Goal: Information Seeking & Learning: Learn about a topic

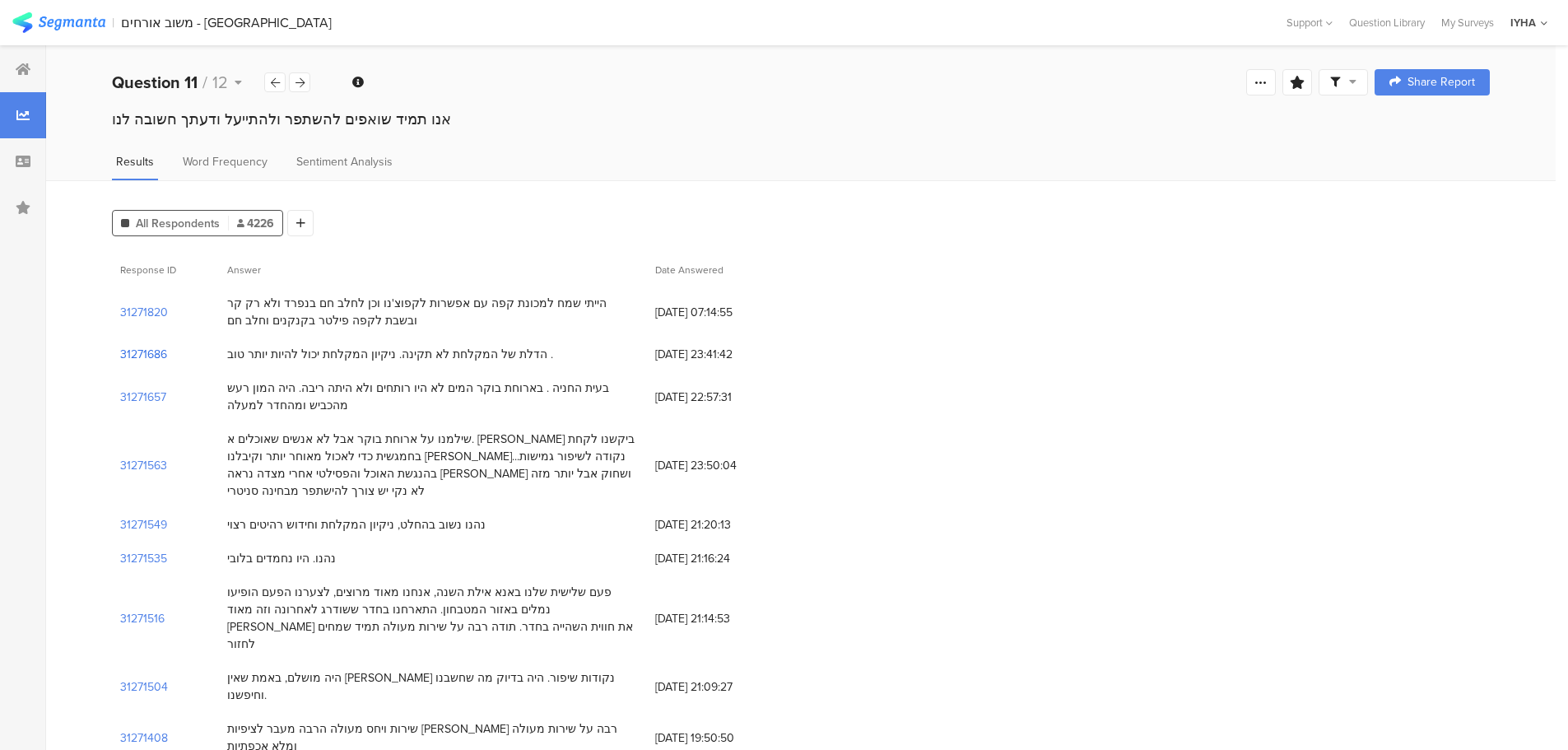
click at [144, 352] on section "31271686" at bounding box center [143, 354] width 46 height 18
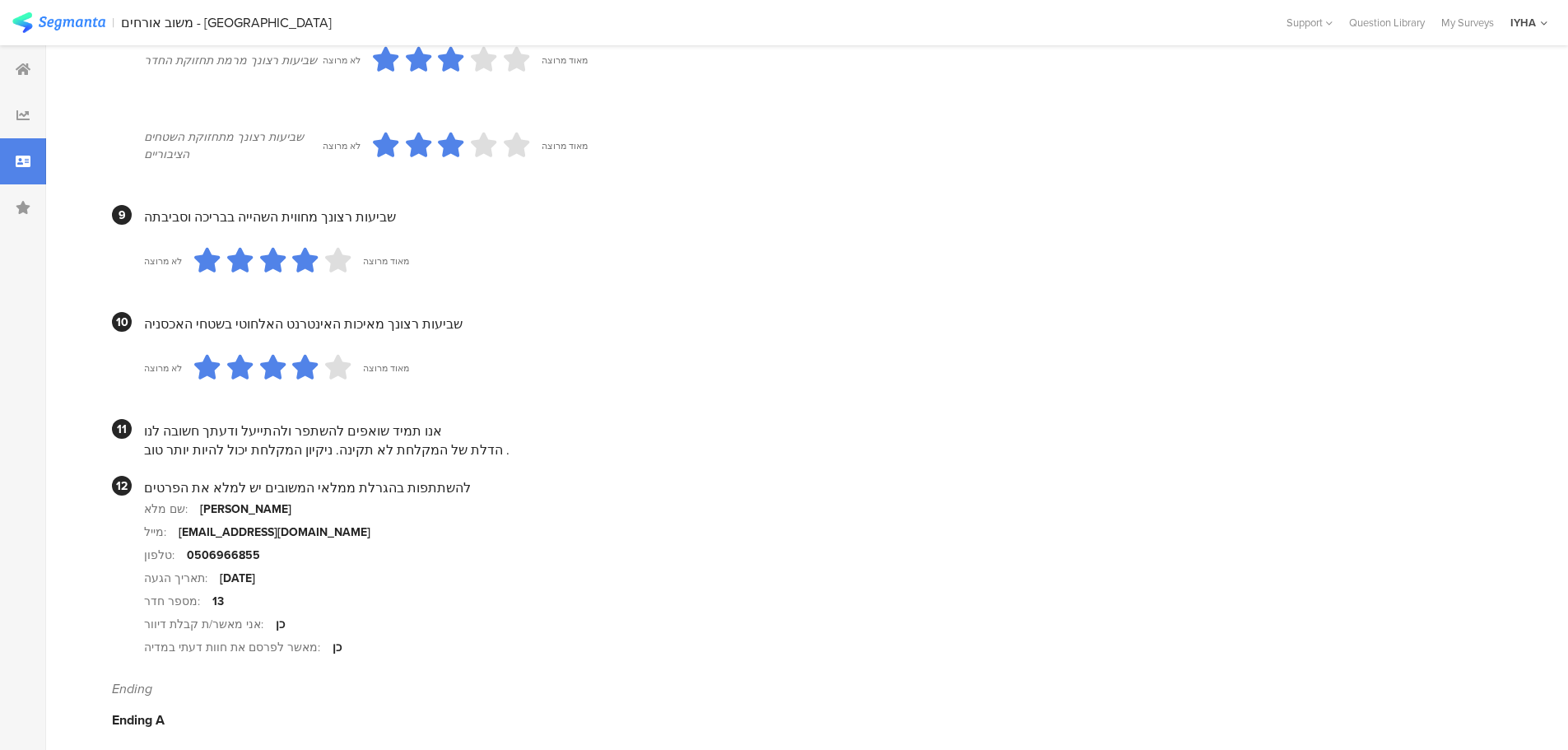
scroll to position [1430, 0]
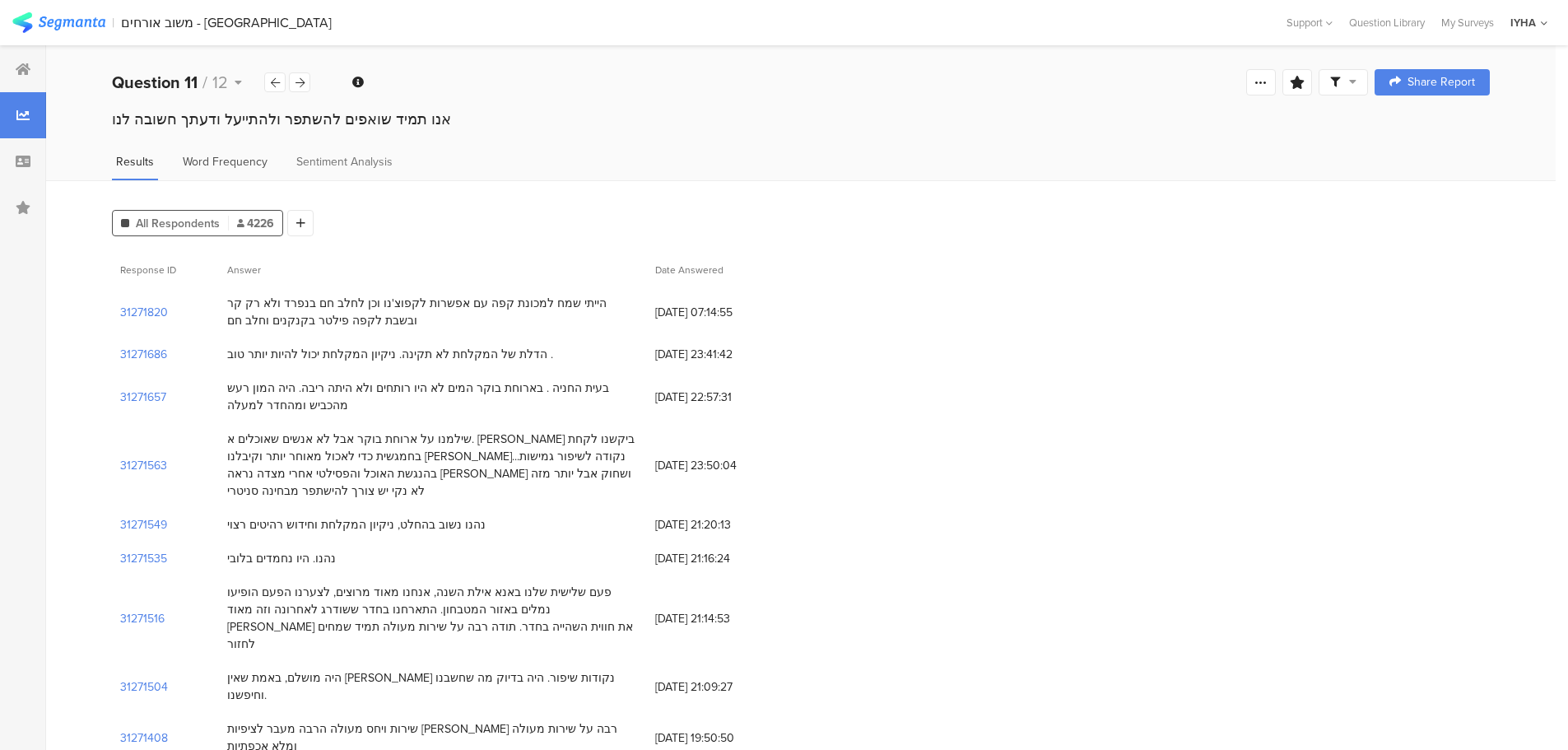
click at [218, 166] on span "Word Frequency" at bounding box center [225, 162] width 85 height 18
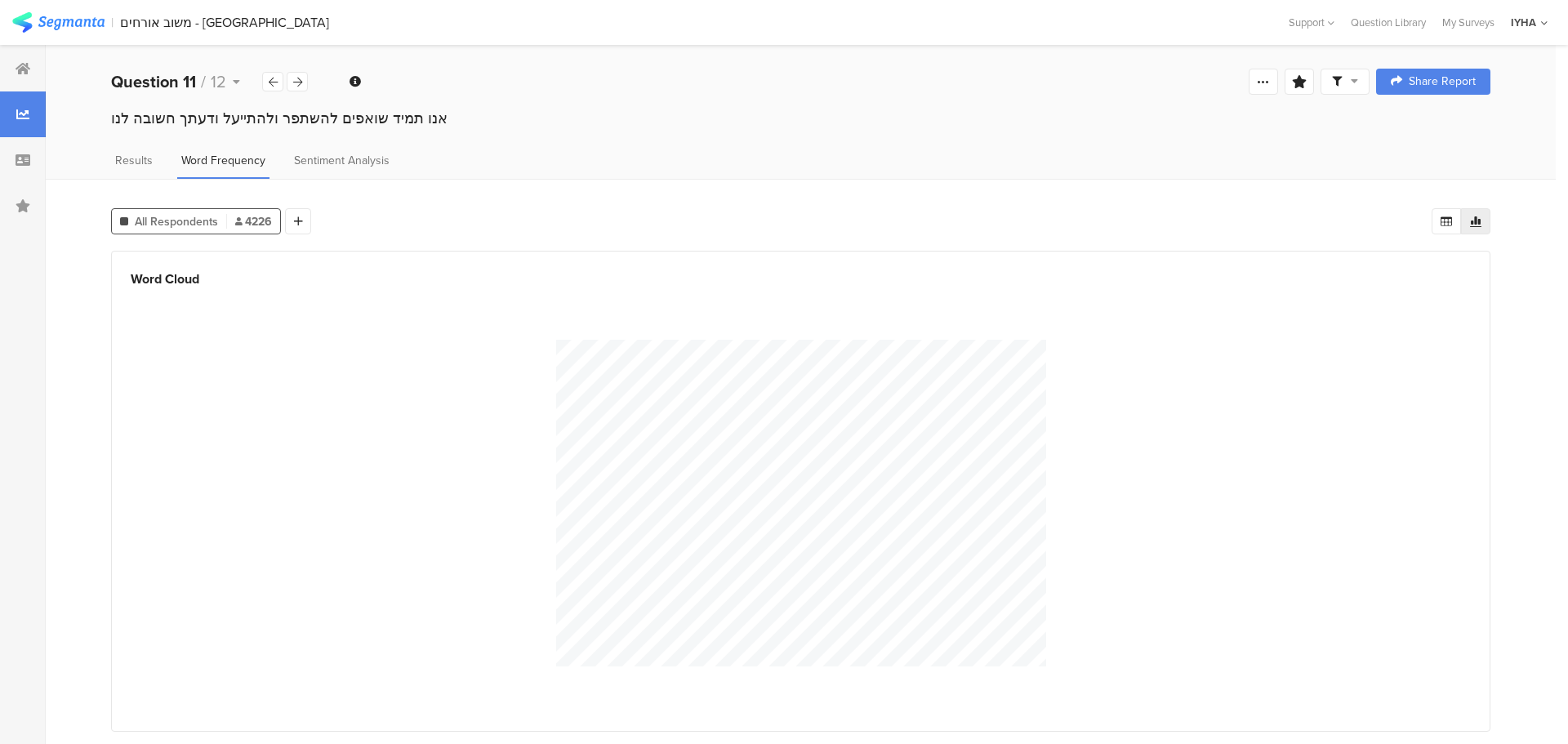
click at [172, 278] on div "Word Cloud" at bounding box center [801, 278] width 1340 height 23
click at [210, 273] on div "Word Cloud" at bounding box center [801, 278] width 1340 height 23
click at [211, 274] on div "Word Cloud" at bounding box center [801, 278] width 1340 height 23
click at [214, 289] on div at bounding box center [801, 502] width 1340 height 425
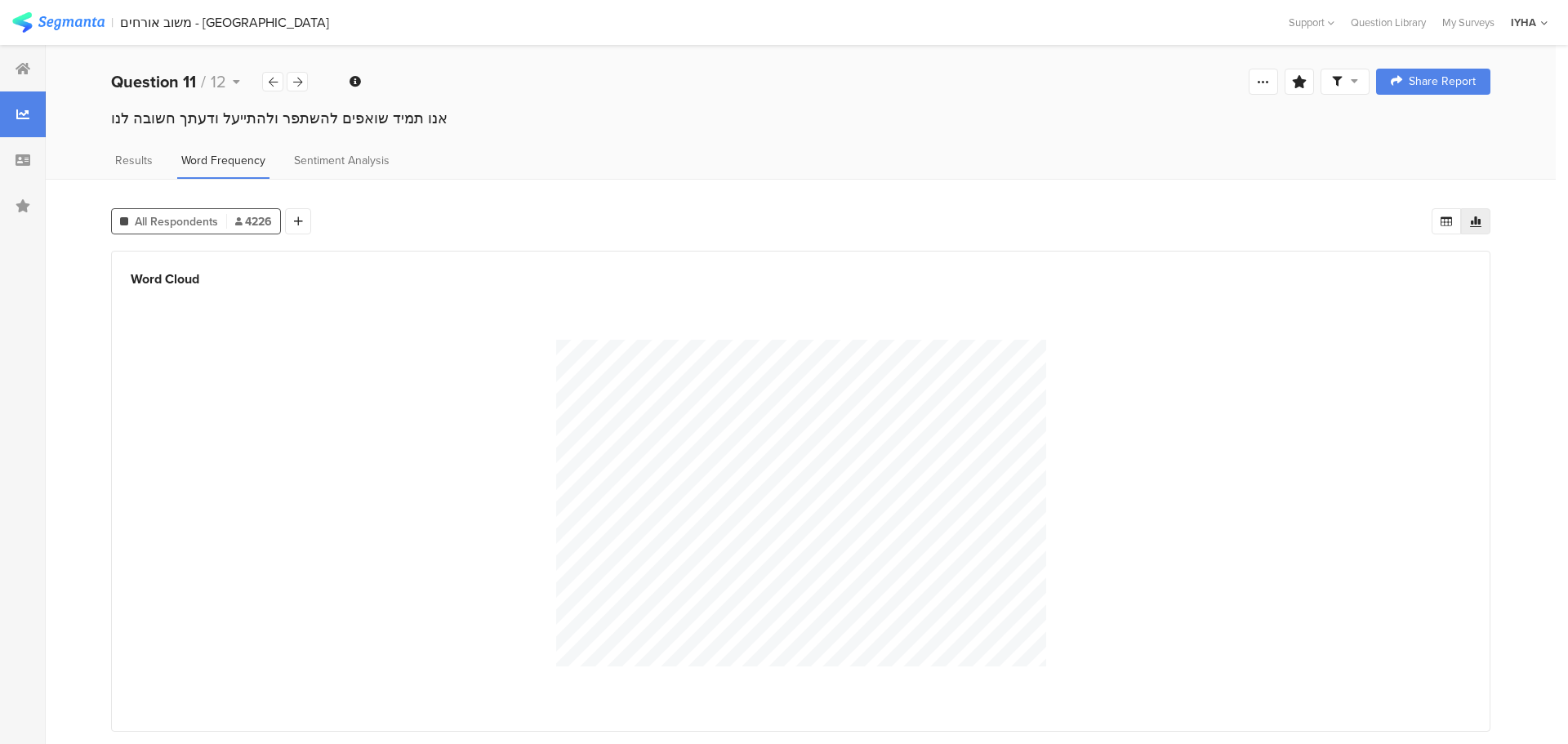
click at [208, 288] on div "Word Cloud" at bounding box center [800, 490] width 1379 height 480
click at [294, 218] on icon at bounding box center [299, 221] width 9 height 11
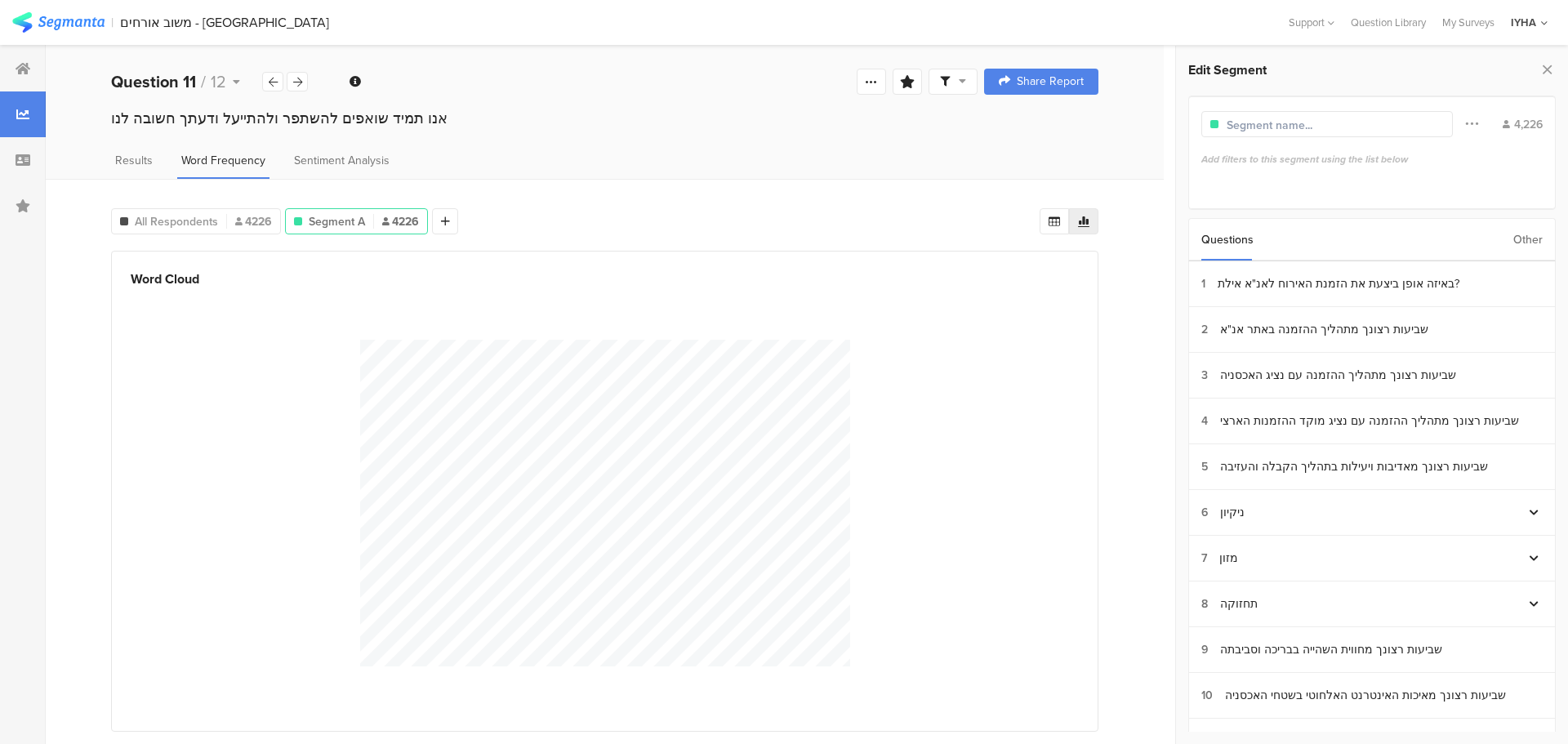
click at [1260, 119] on input "text" at bounding box center [1298, 125] width 142 height 18
type input "אינטרנט"
click at [358, 218] on div at bounding box center [358, 221] width 1 height 15
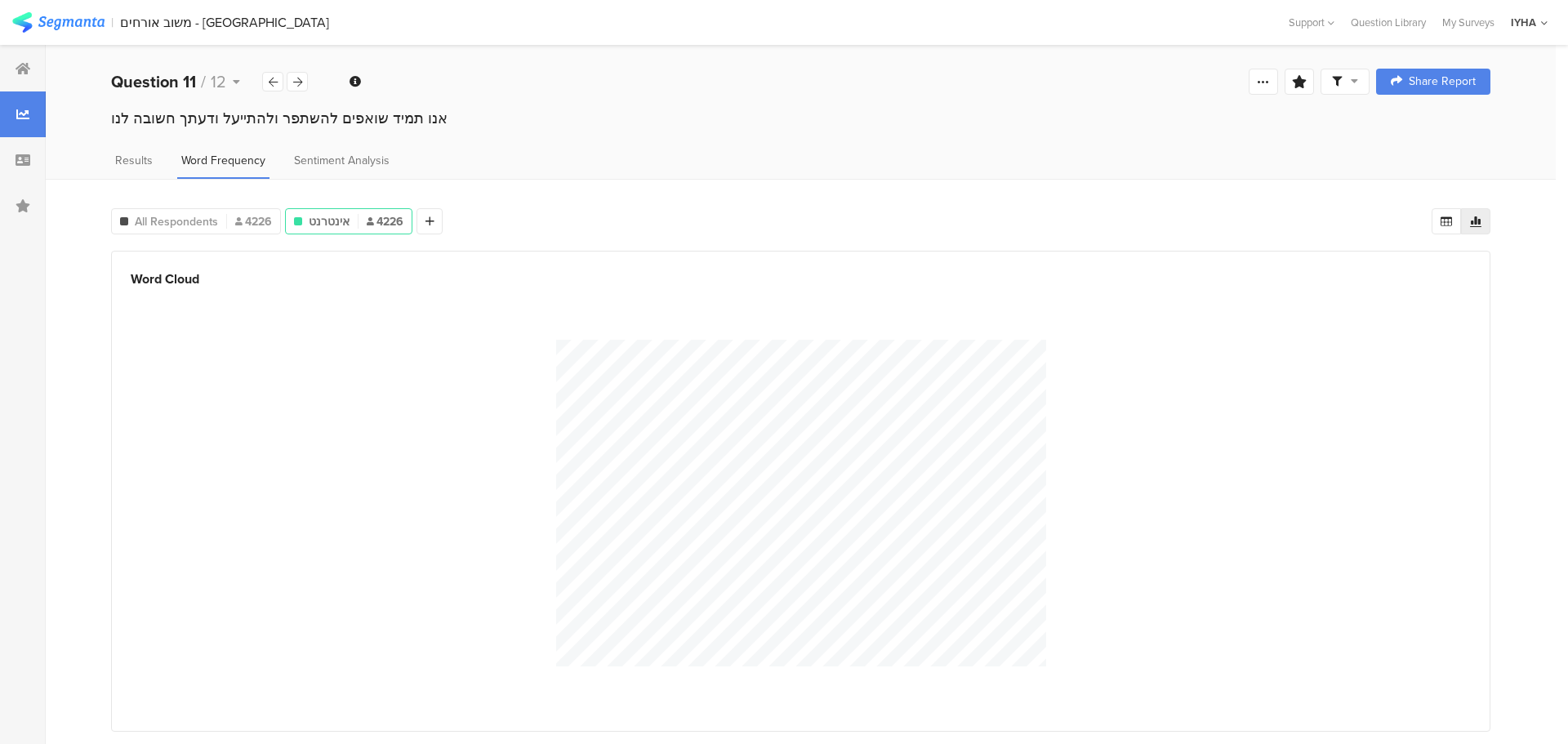
click at [357, 218] on div "אינטרנט 4226" at bounding box center [349, 221] width 125 height 18
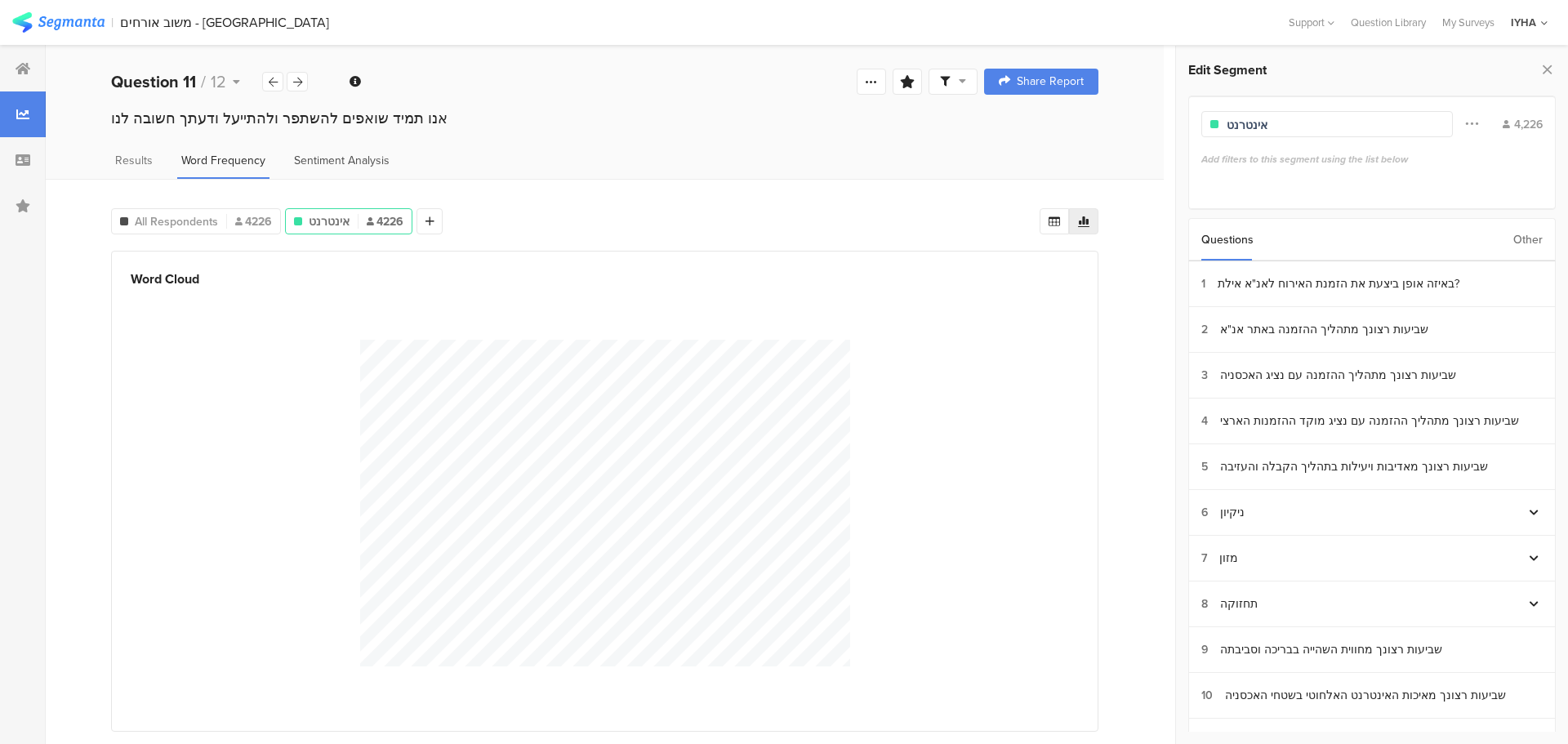
click at [342, 155] on span "Sentiment Analysis" at bounding box center [342, 160] width 96 height 18
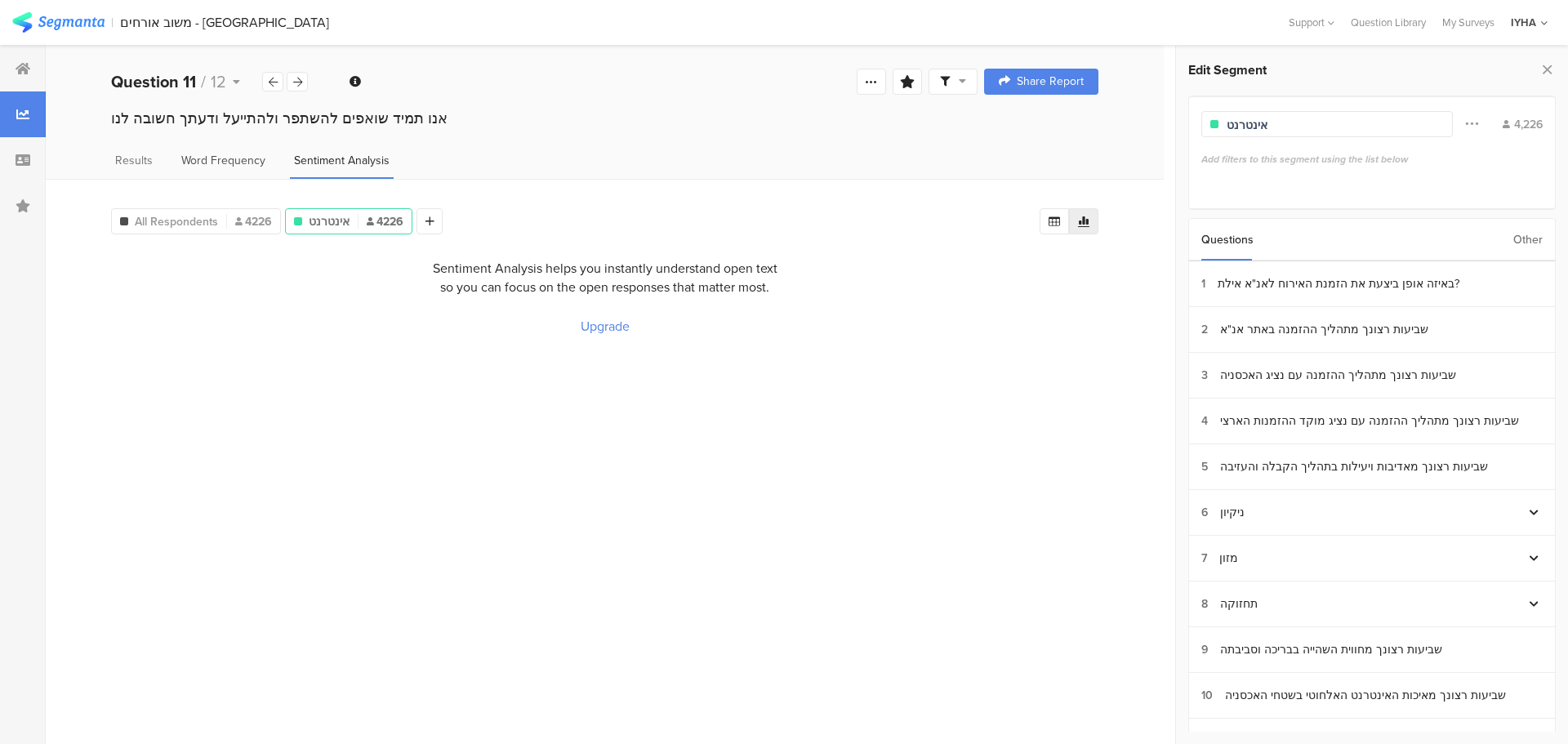
click at [219, 164] on span "Word Frequency" at bounding box center [223, 160] width 84 height 18
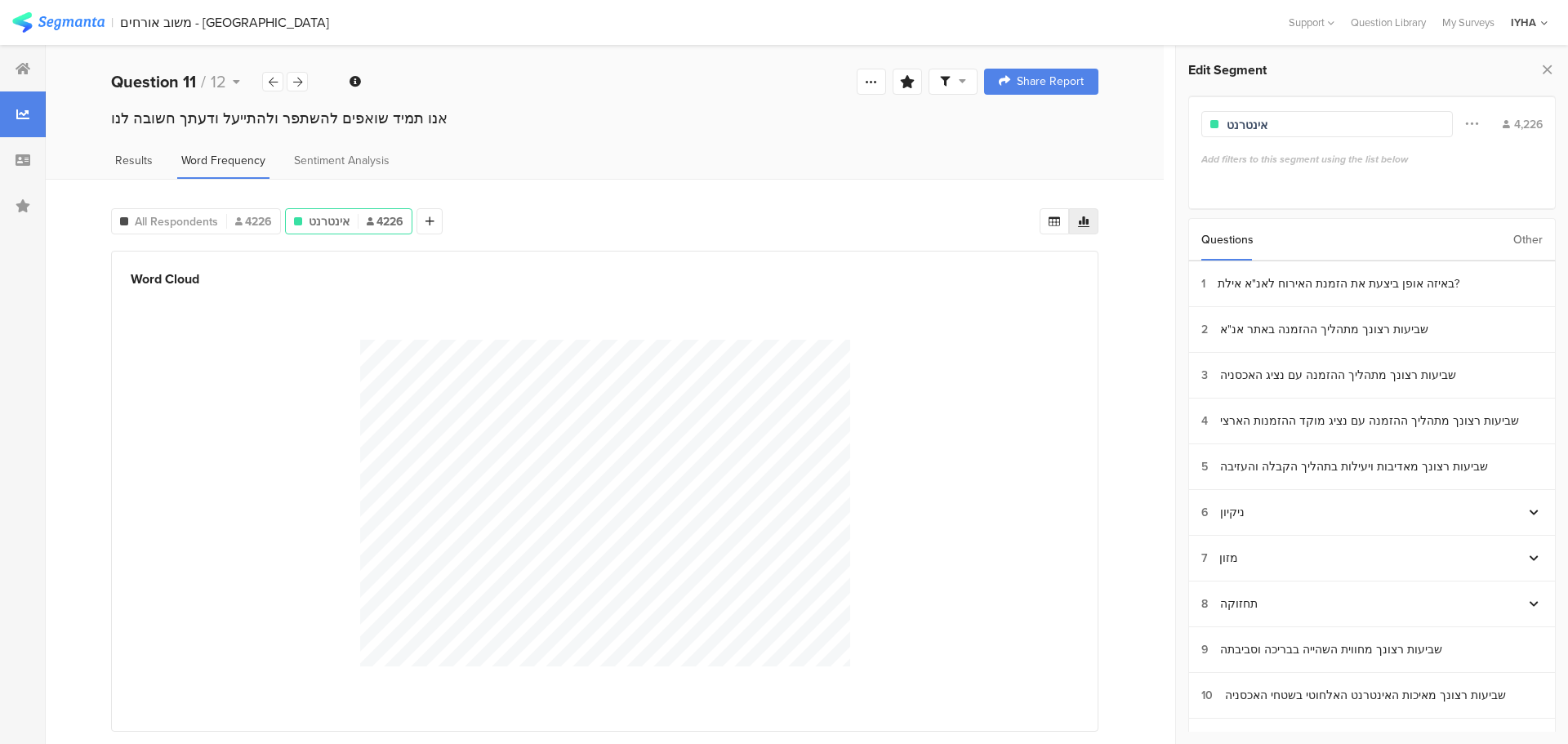
click at [130, 165] on span "Results" at bounding box center [134, 160] width 38 height 18
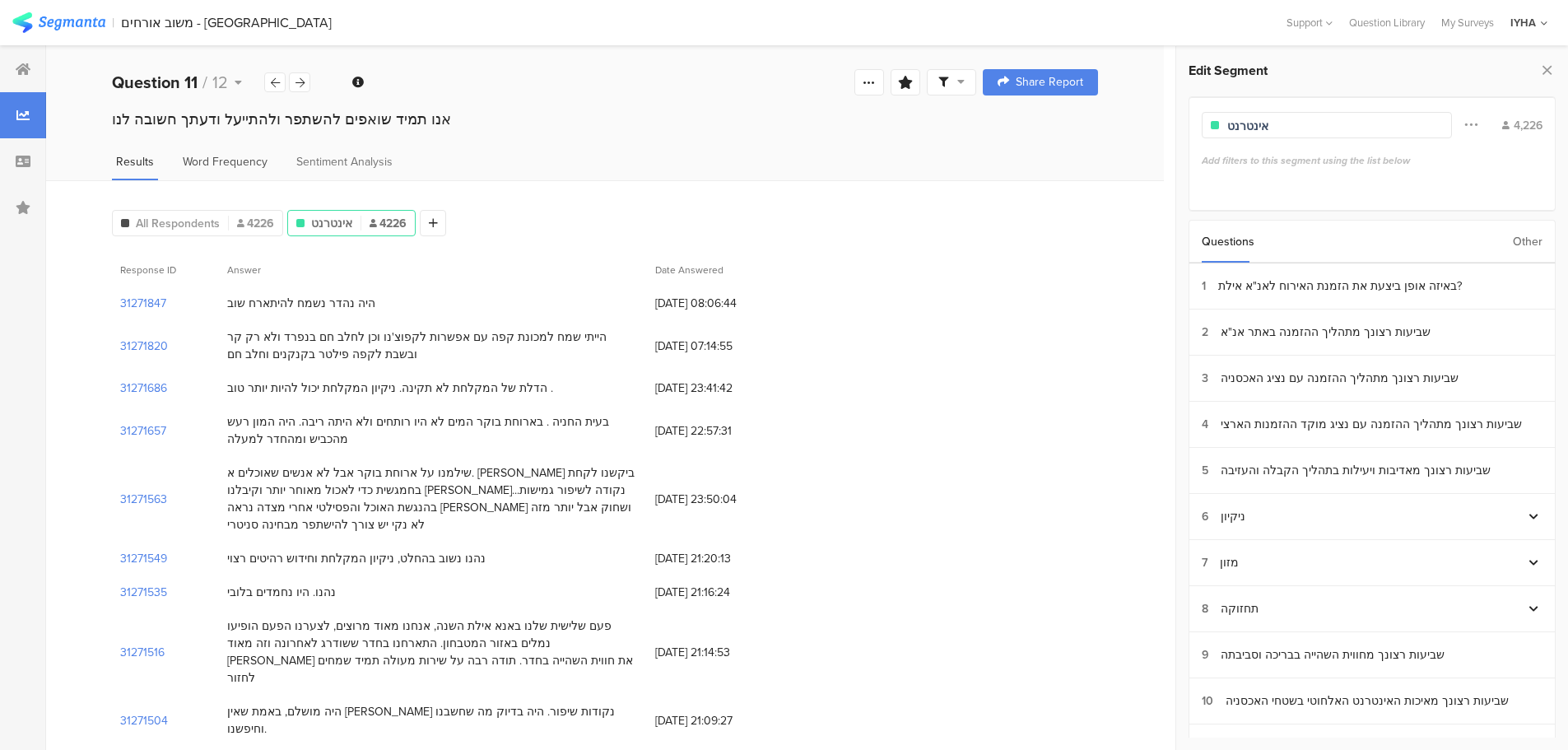
click at [218, 164] on span "Word Frequency" at bounding box center [225, 162] width 85 height 18
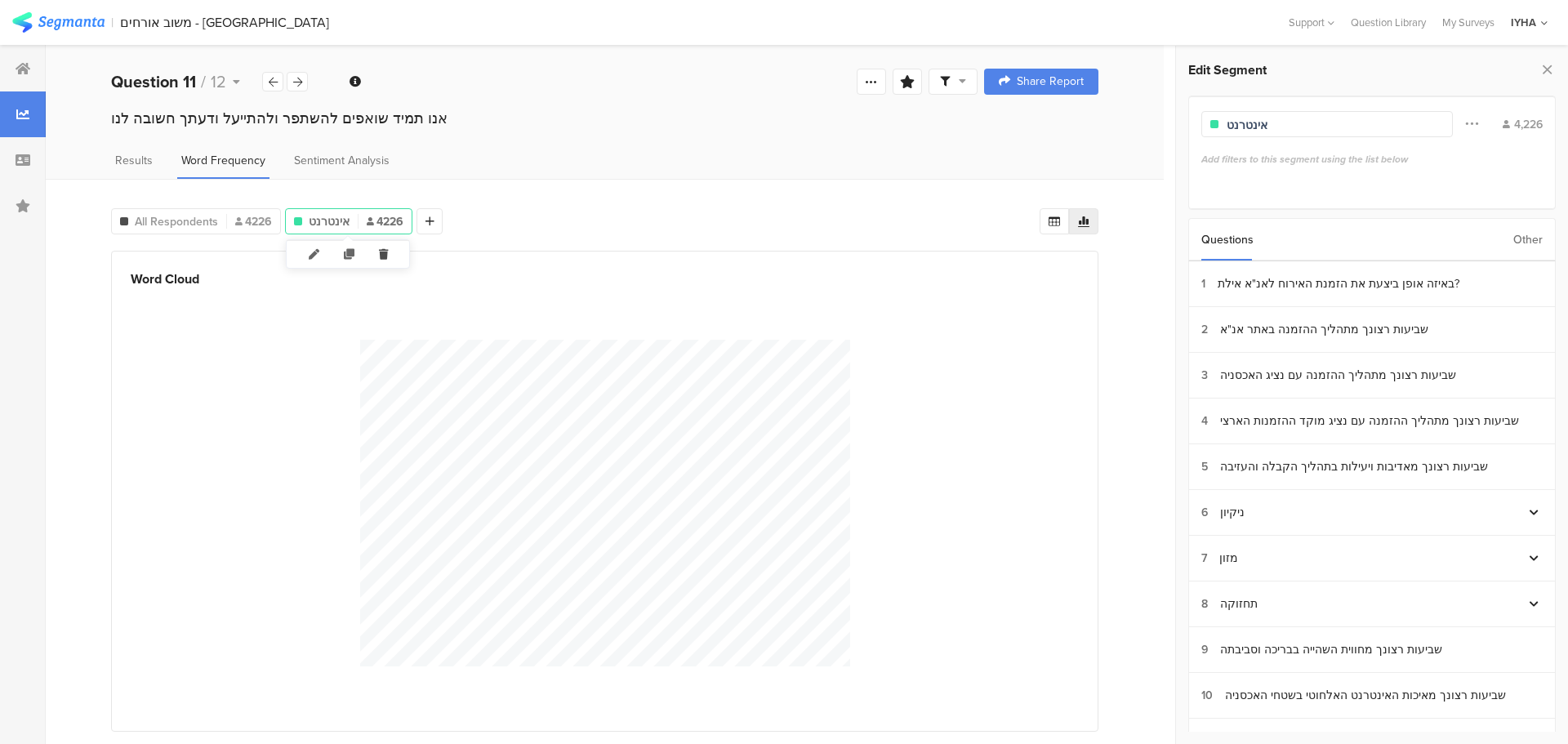
click at [386, 252] on icon at bounding box center [384, 254] width 33 height 27
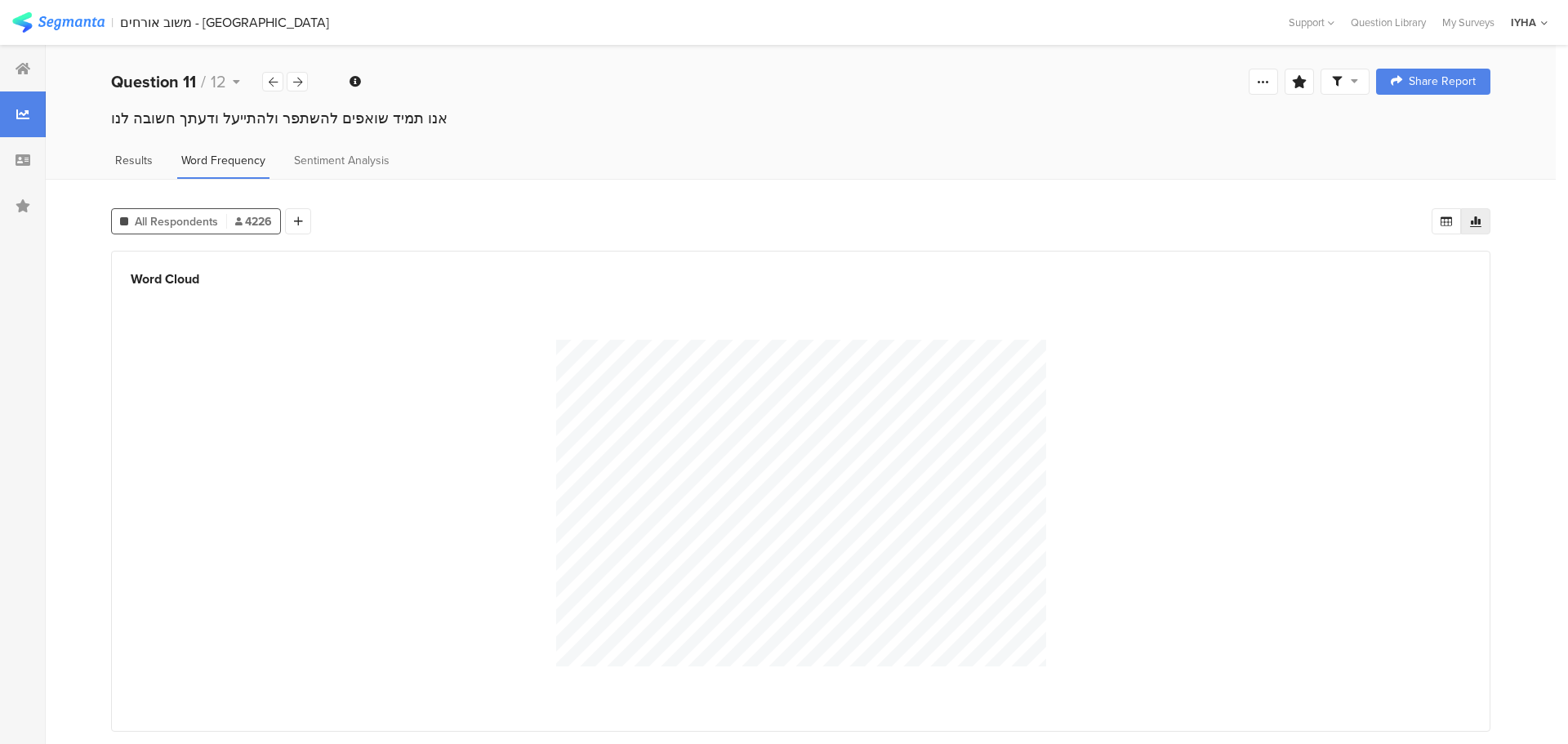
click at [123, 159] on span "Results" at bounding box center [134, 160] width 38 height 18
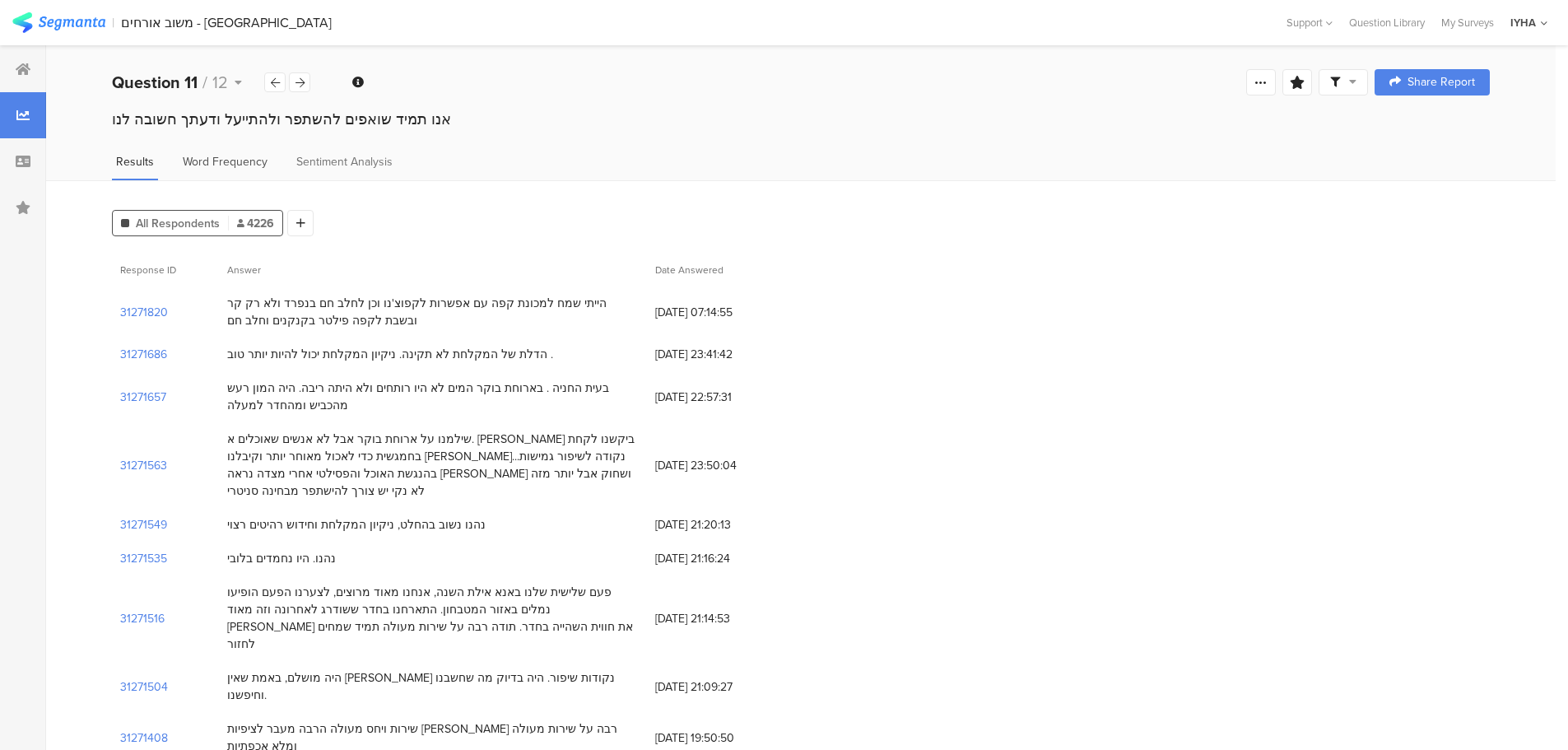
click at [217, 160] on span "Word Frequency" at bounding box center [225, 162] width 85 height 18
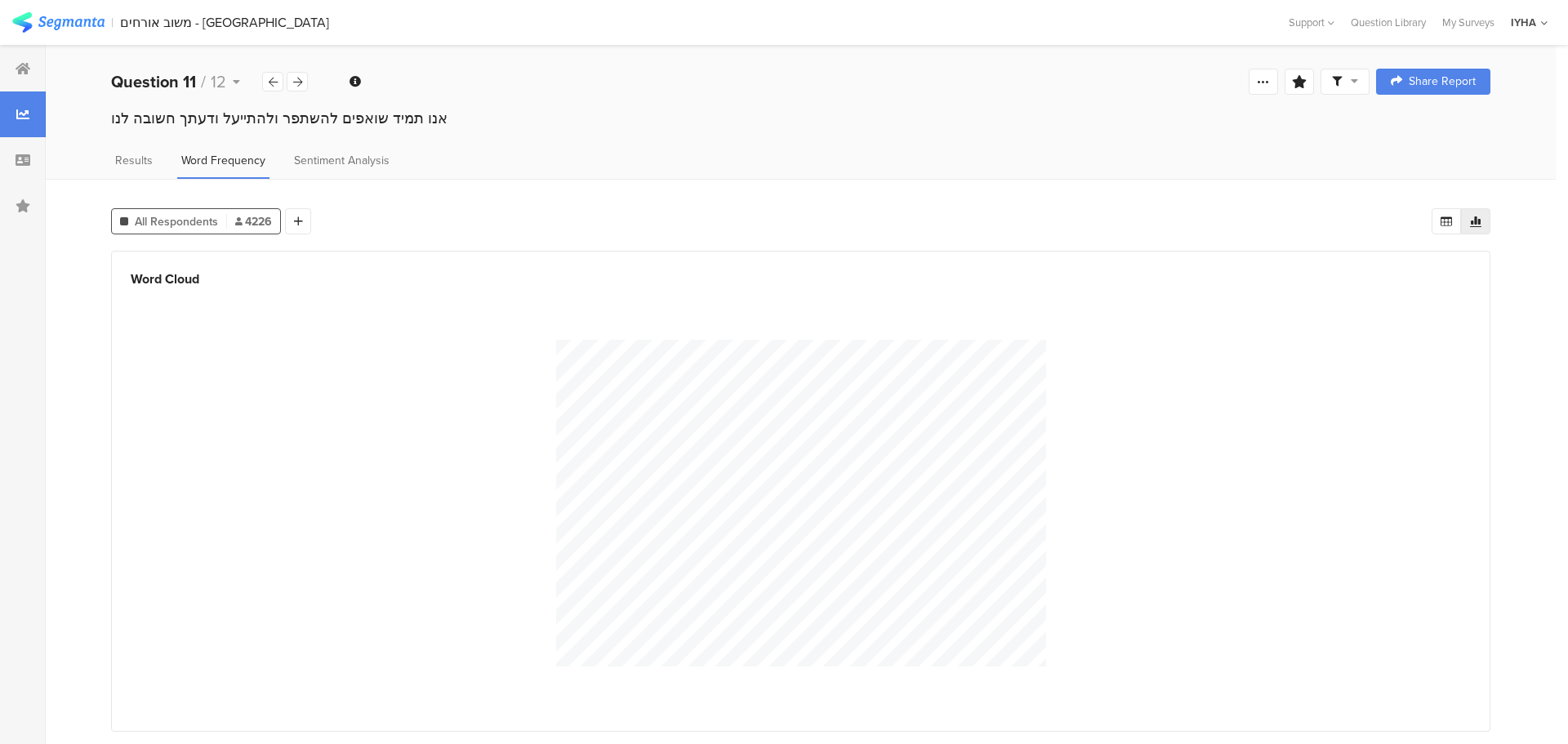
click at [149, 220] on span "All Respondents" at bounding box center [176, 221] width 83 height 18
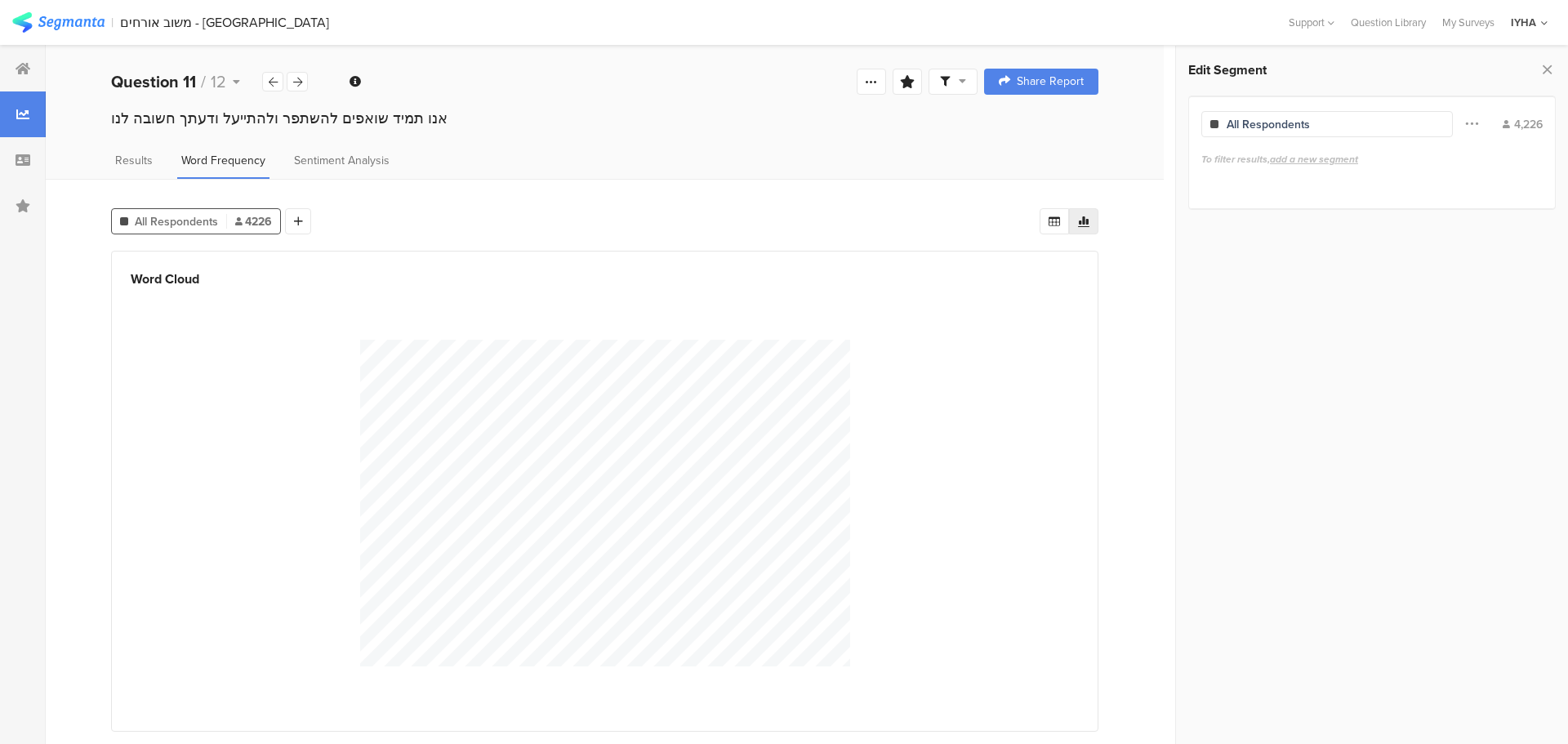
click at [1376, 119] on div "All Respondents" at bounding box center [1326, 124] width 252 height 26
click at [1297, 125] on div "All Respondents" at bounding box center [1268, 124] width 83 height 18
click at [1320, 160] on span "add a new segment" at bounding box center [1314, 159] width 89 height 15
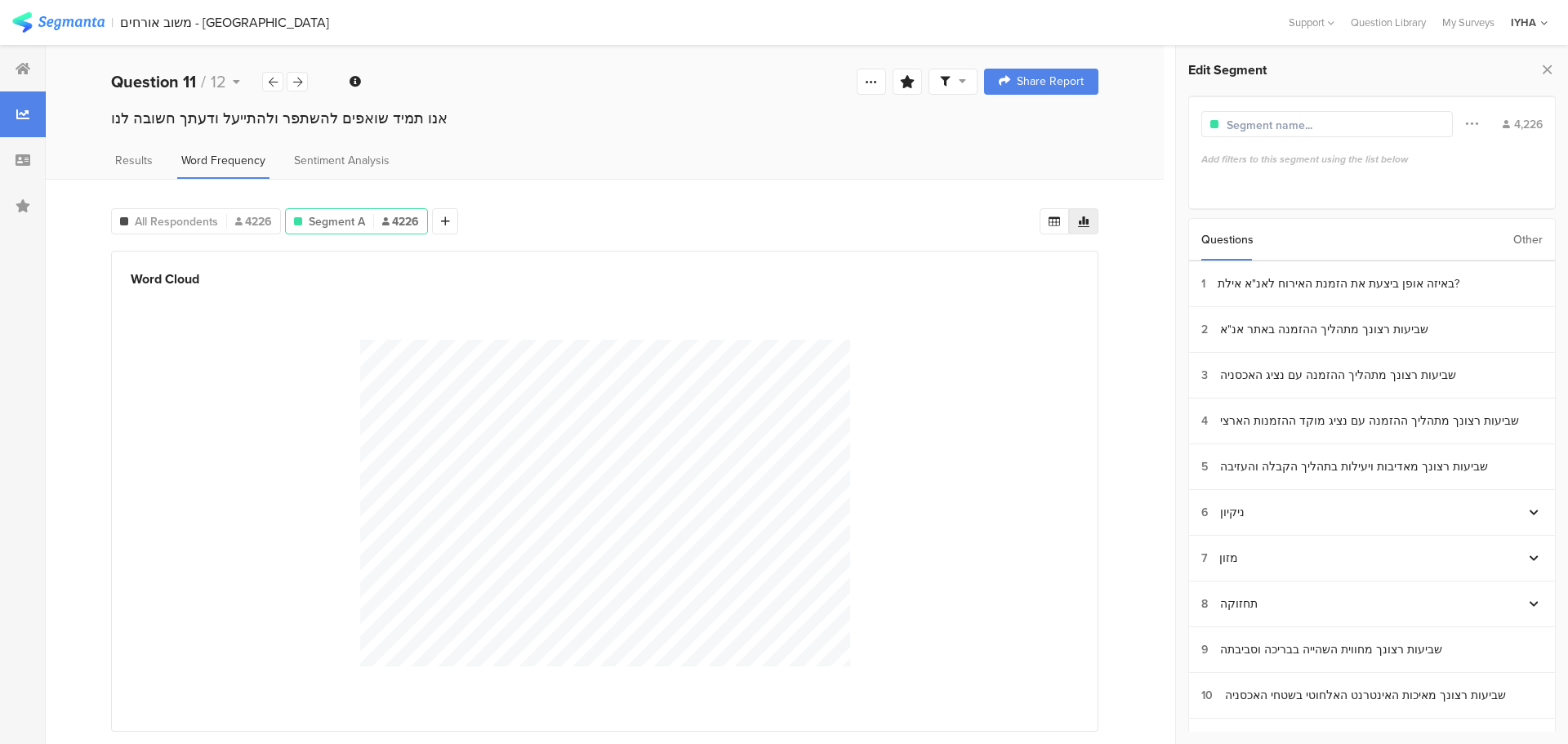
click at [1299, 156] on div "Add filters to this segment using the list below" at bounding box center [1372, 159] width 341 height 15
click at [317, 253] on icon at bounding box center [323, 254] width 35 height 27
click at [324, 249] on icon at bounding box center [323, 254] width 35 height 27
click at [339, 220] on span "Segment A" at bounding box center [337, 221] width 56 height 18
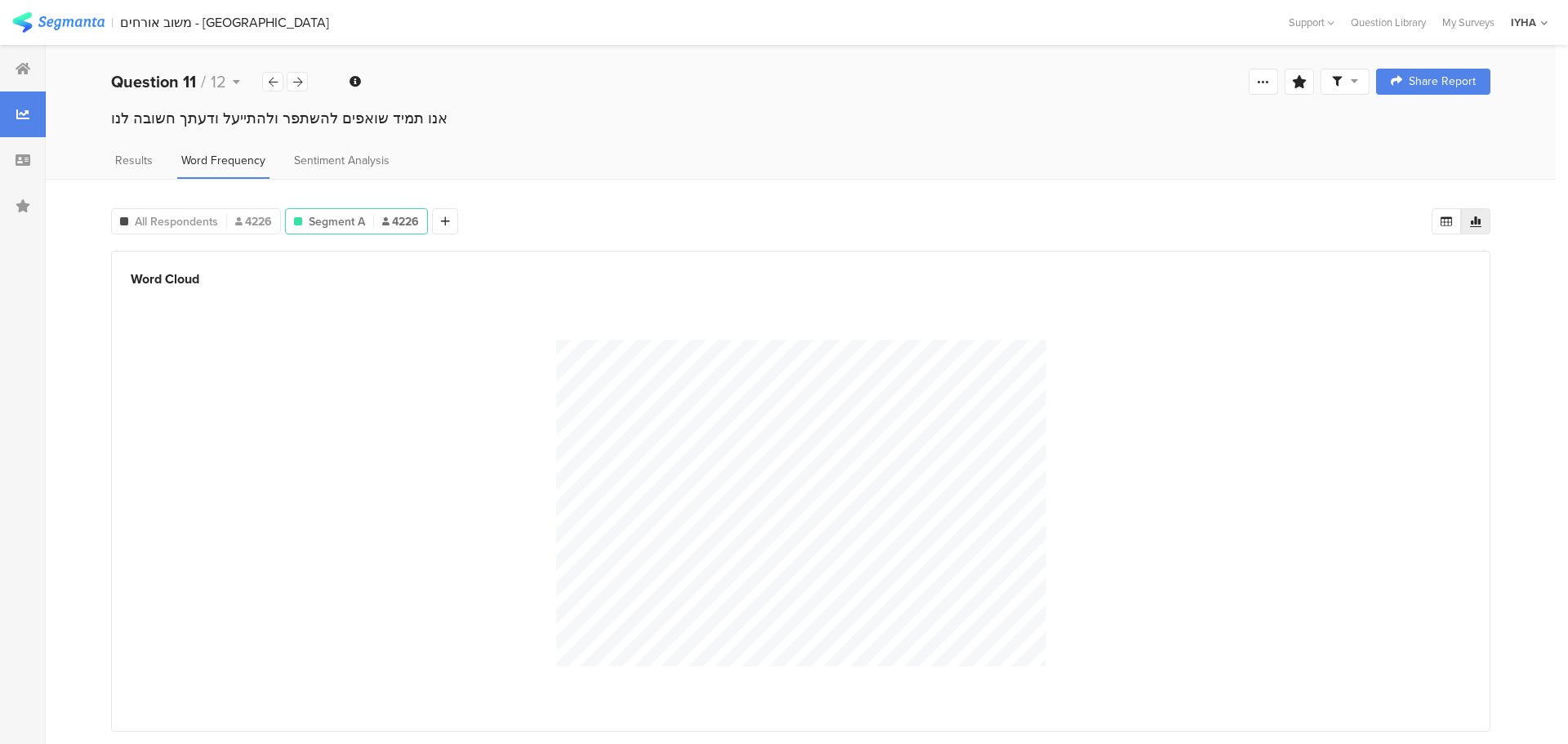
click at [339, 220] on span "Segment A" at bounding box center [337, 221] width 56 height 18
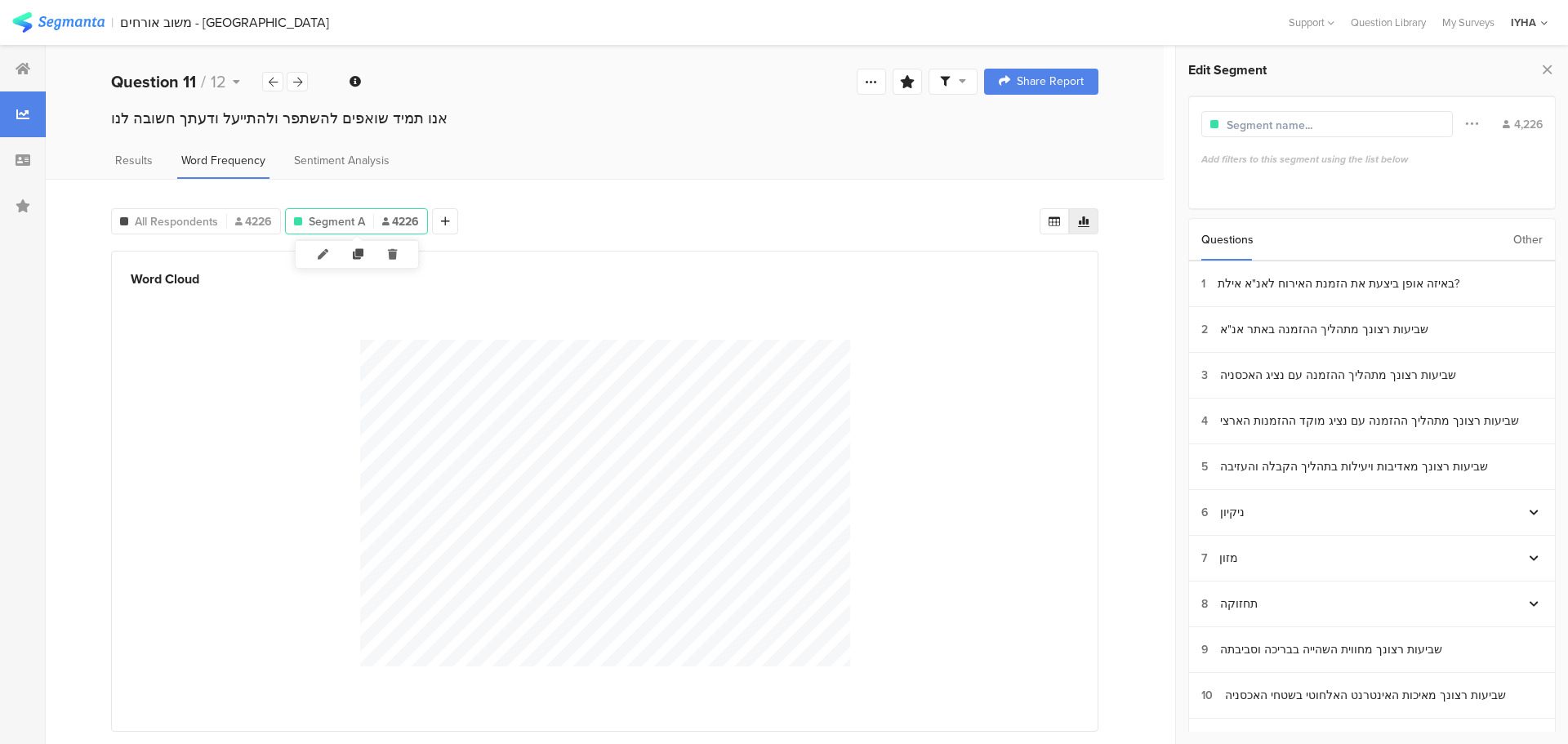
click at [358, 254] on icon at bounding box center [358, 254] width 35 height 27
type input "Copy of Segment A"
click at [561, 251] on icon at bounding box center [561, 254] width 33 height 27
click at [1467, 121] on icon at bounding box center [1471, 123] width 13 height 21
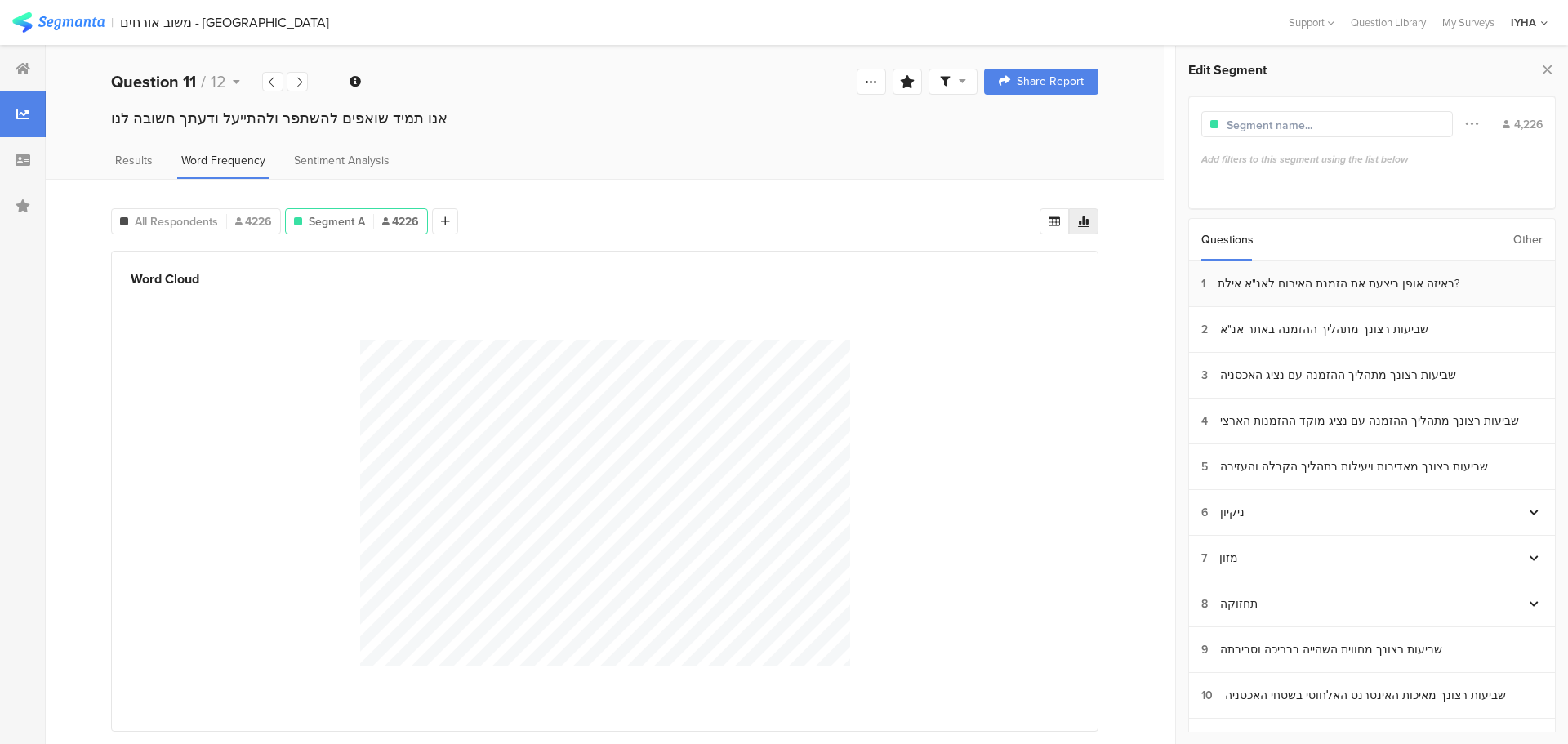
click at [1321, 279] on div "באיזה אופן ביצעת את הזמנת האירוח לאנ"א אילת?" at bounding box center [1338, 283] width 242 height 18
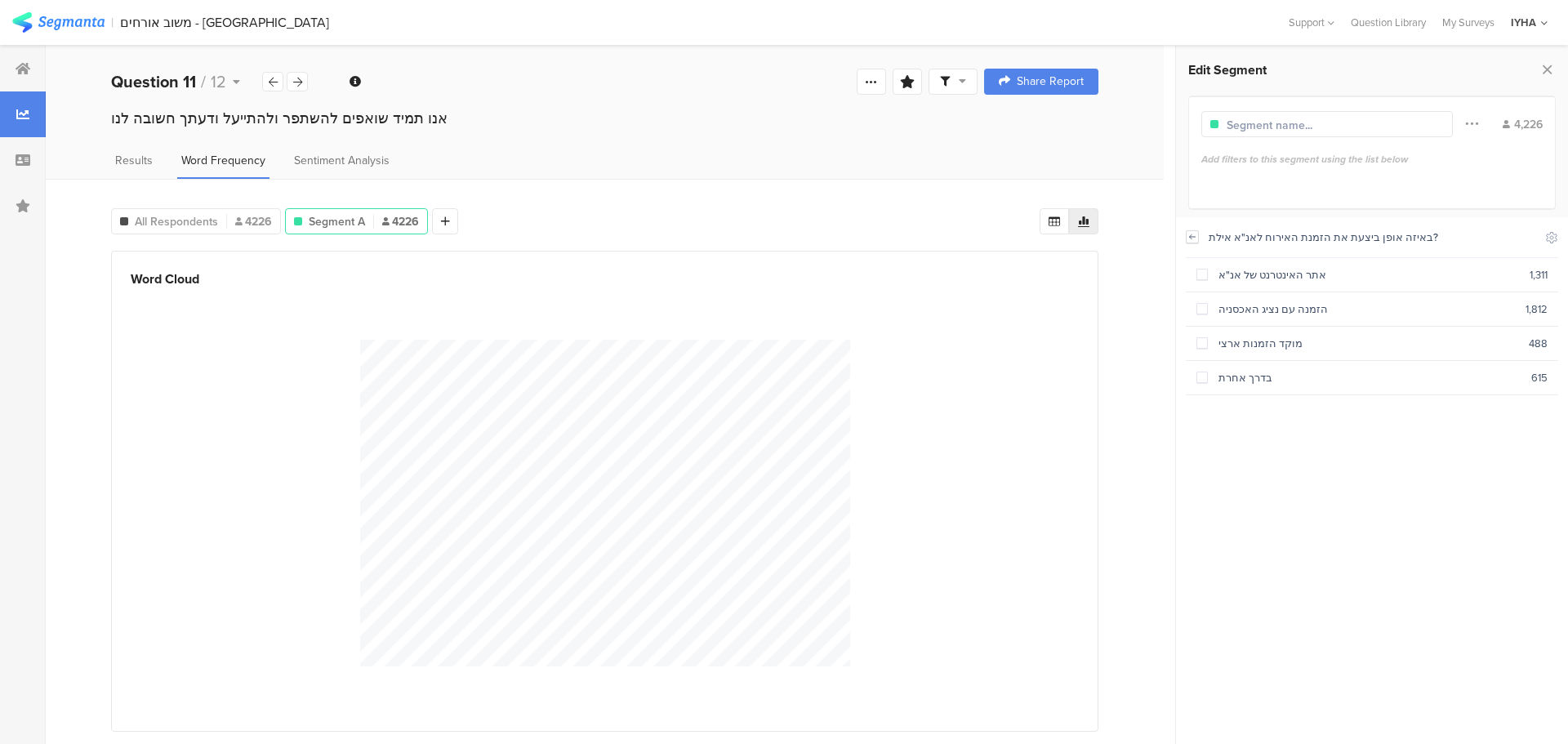
click at [1191, 238] on icon at bounding box center [1193, 236] width 6 height 4
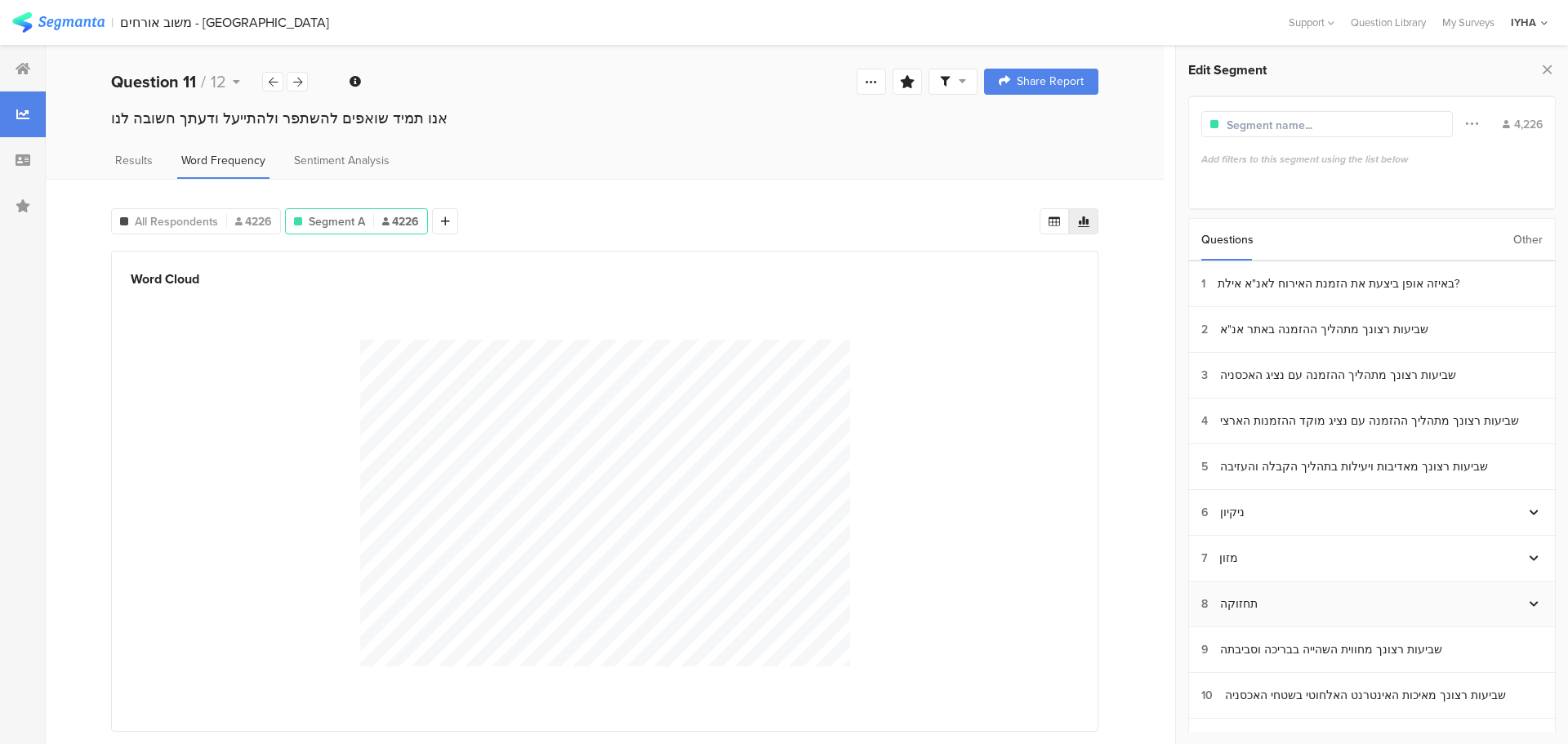
click at [1325, 606] on div "8 תחזוקה" at bounding box center [1362, 603] width 324 height 18
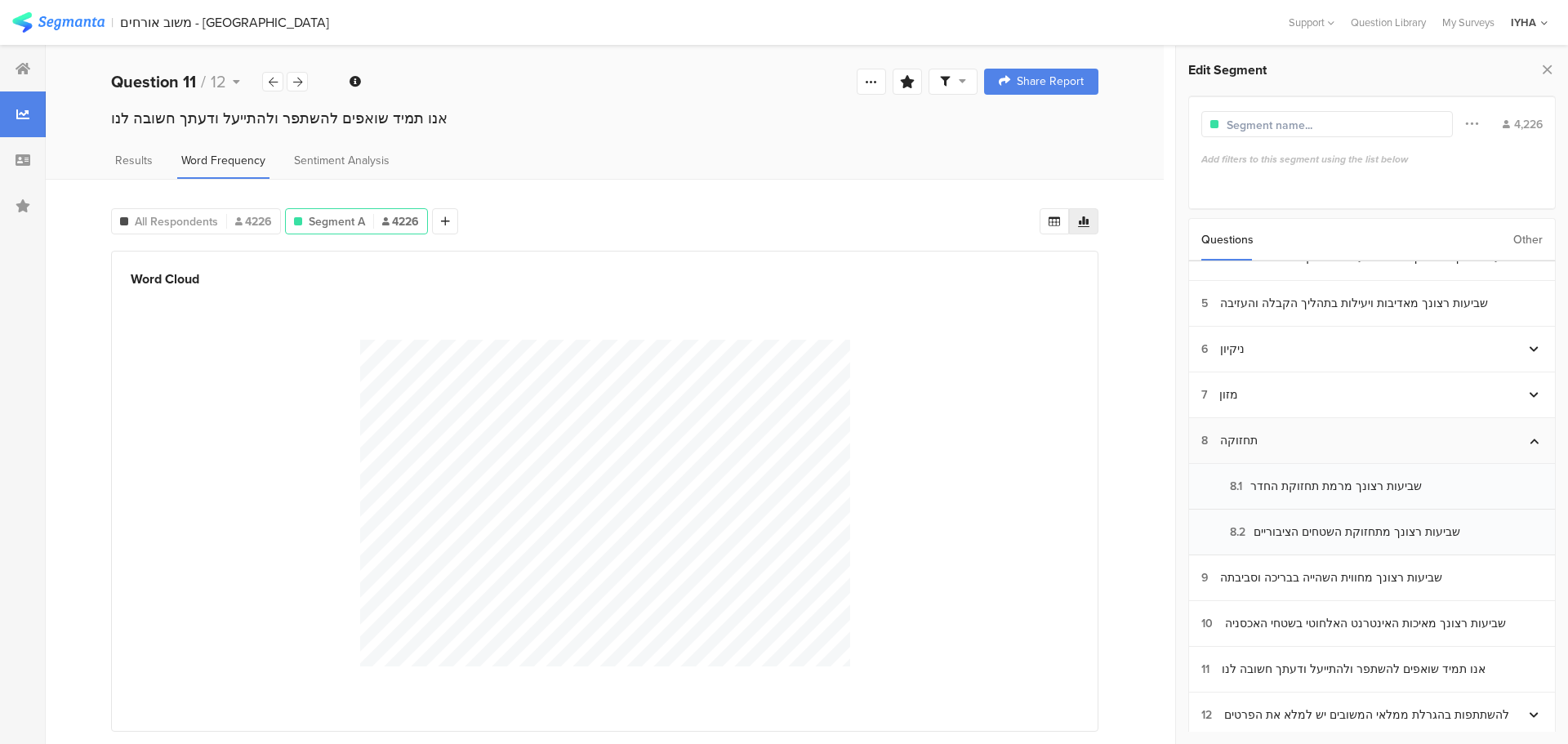
click at [1529, 436] on icon at bounding box center [1534, 441] width 9 height 10
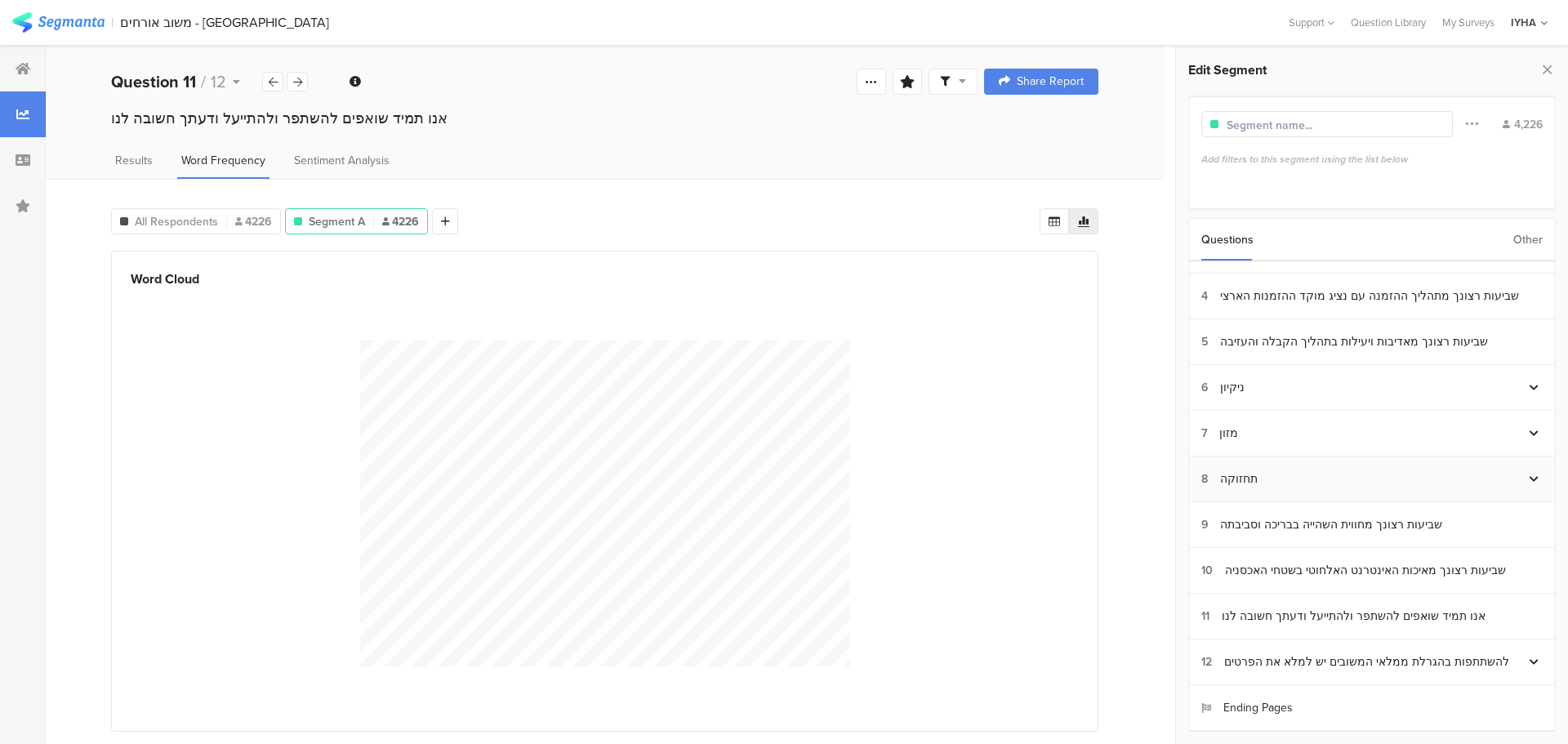
scroll to position [124, 0]
click at [1399, 580] on section "10 שביעות רצונך מאיכות האינטרנט האלחוטי בשטחי האכסניה" at bounding box center [1372, 571] width 366 height 46
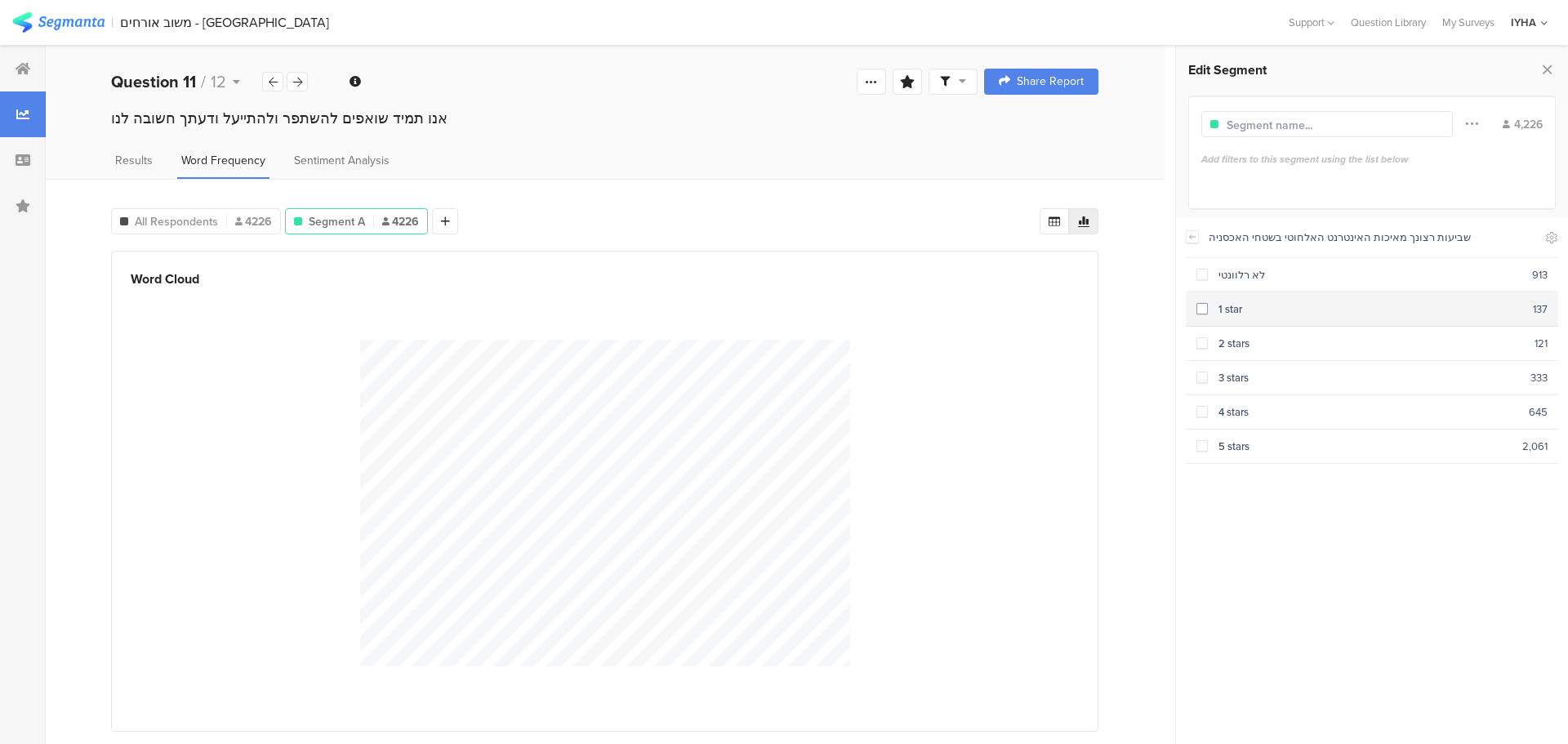
click at [1200, 302] on label at bounding box center [1202, 309] width 11 height 18
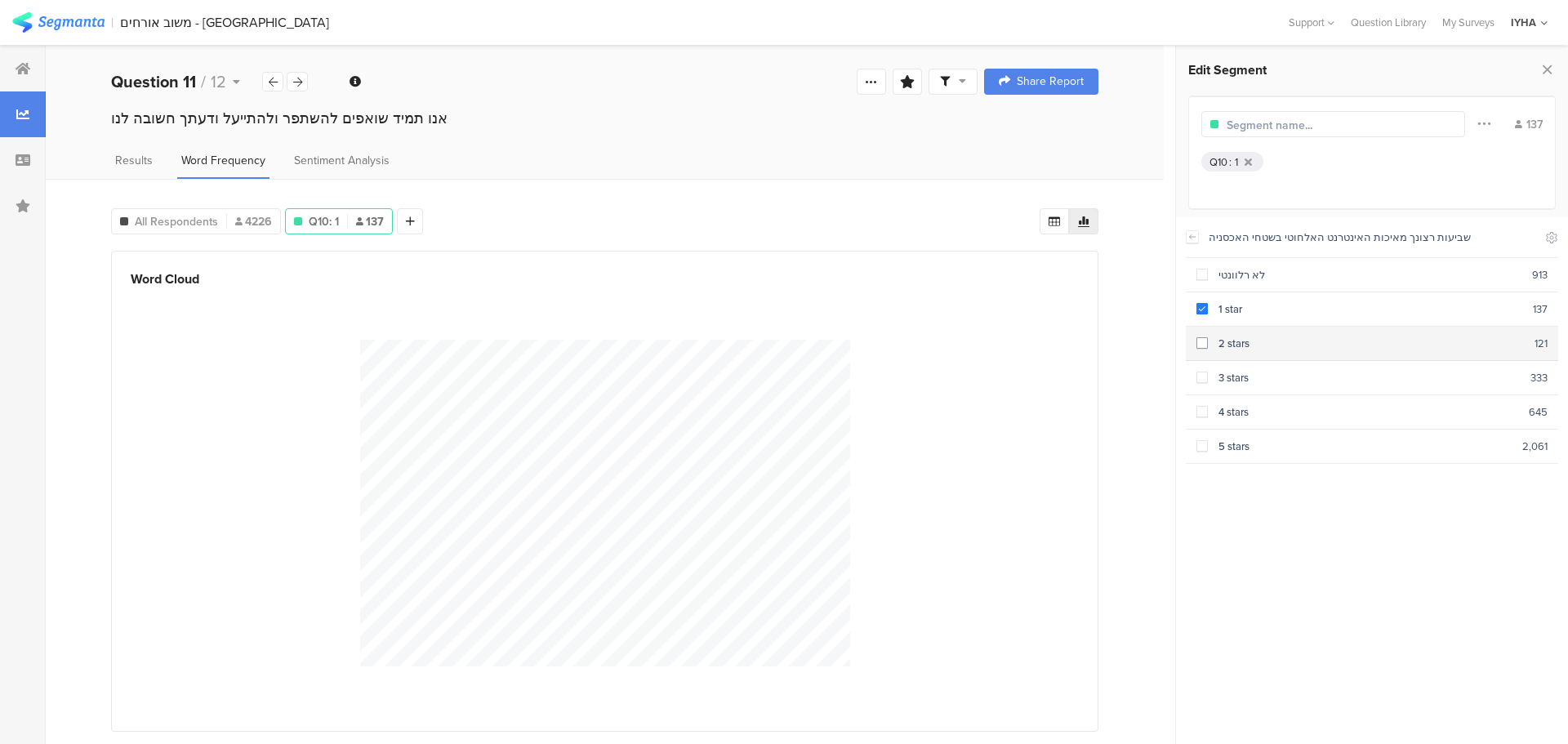
click at [1204, 342] on span at bounding box center [1202, 343] width 11 height 11
click at [1203, 364] on section "3 stars 333" at bounding box center [1372, 377] width 373 height 34
click at [392, 217] on span "591" at bounding box center [396, 221] width 30 height 18
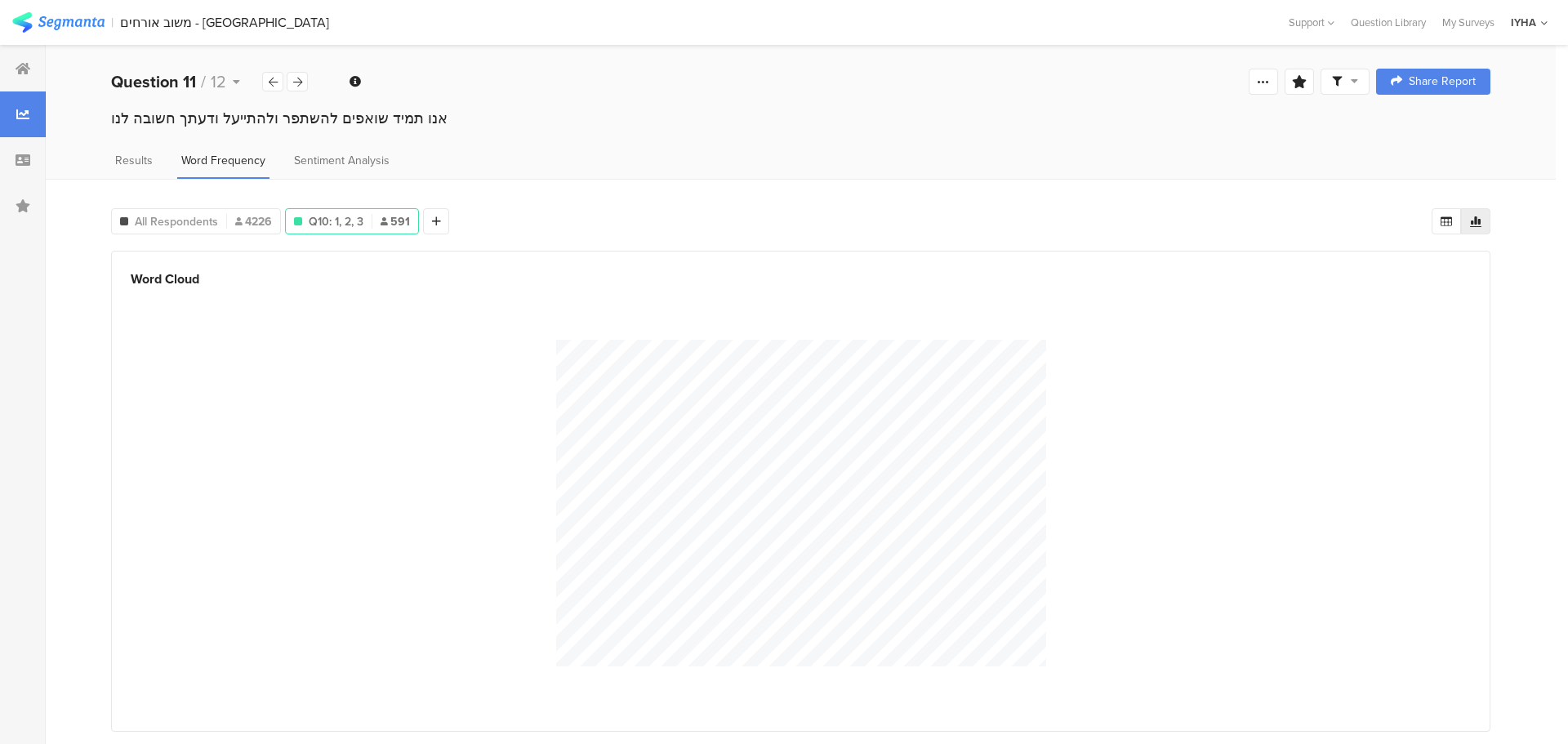
click at [392, 217] on span "591" at bounding box center [396, 221] width 30 height 18
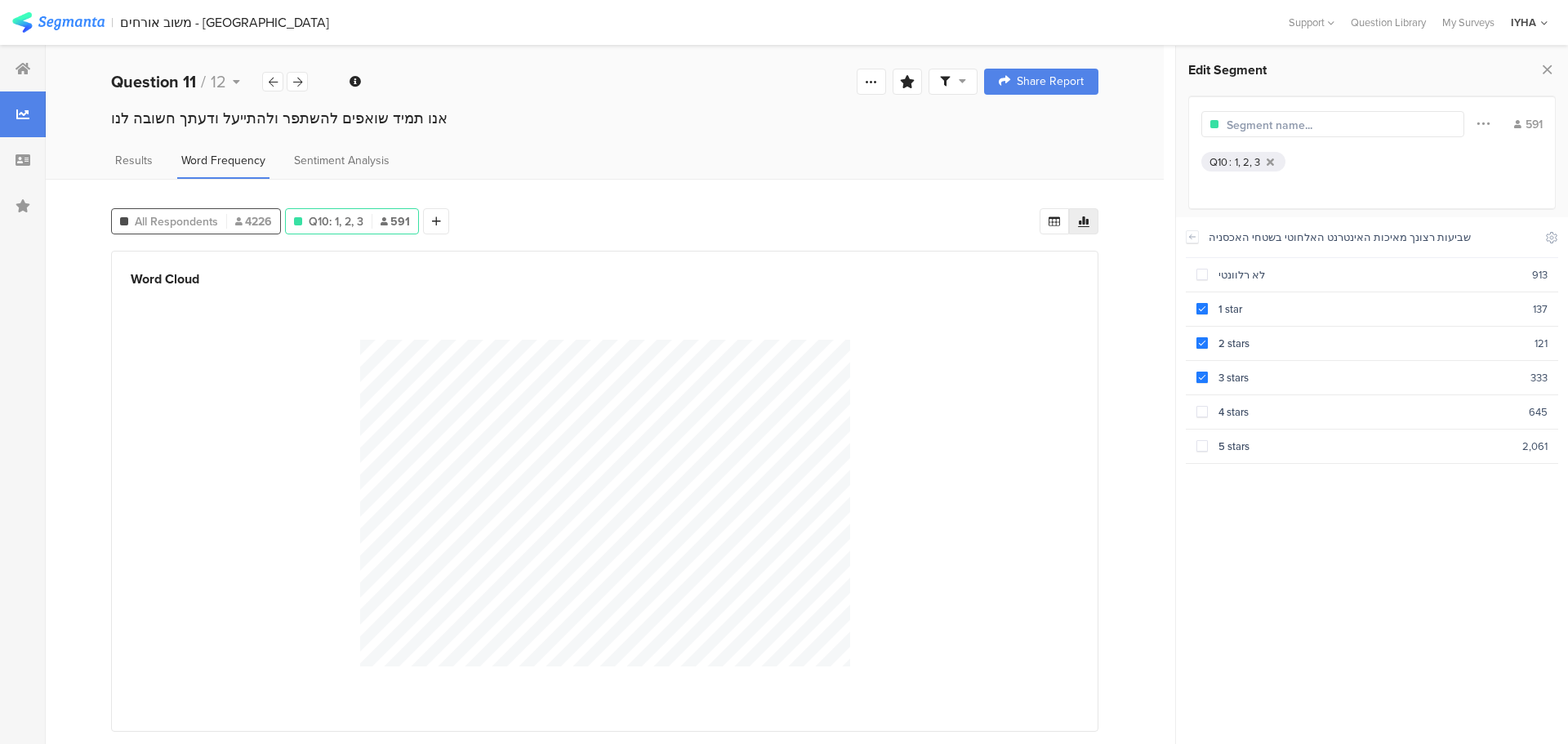
click at [174, 225] on span "All Respondents" at bounding box center [176, 221] width 83 height 18
click at [351, 218] on span "Q10: 1, 2, 3" at bounding box center [336, 221] width 54 height 18
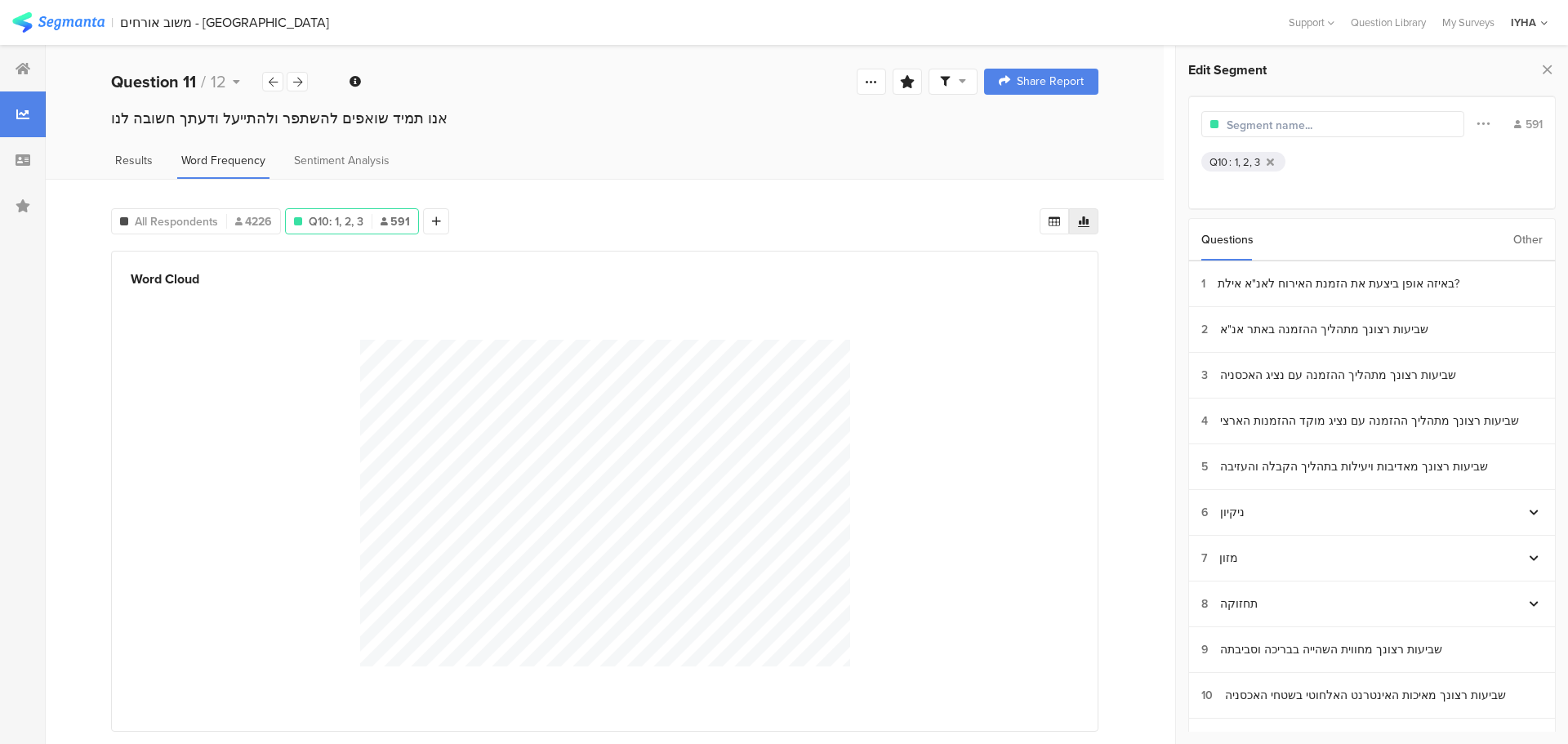
click at [130, 159] on span "Results" at bounding box center [134, 160] width 38 height 18
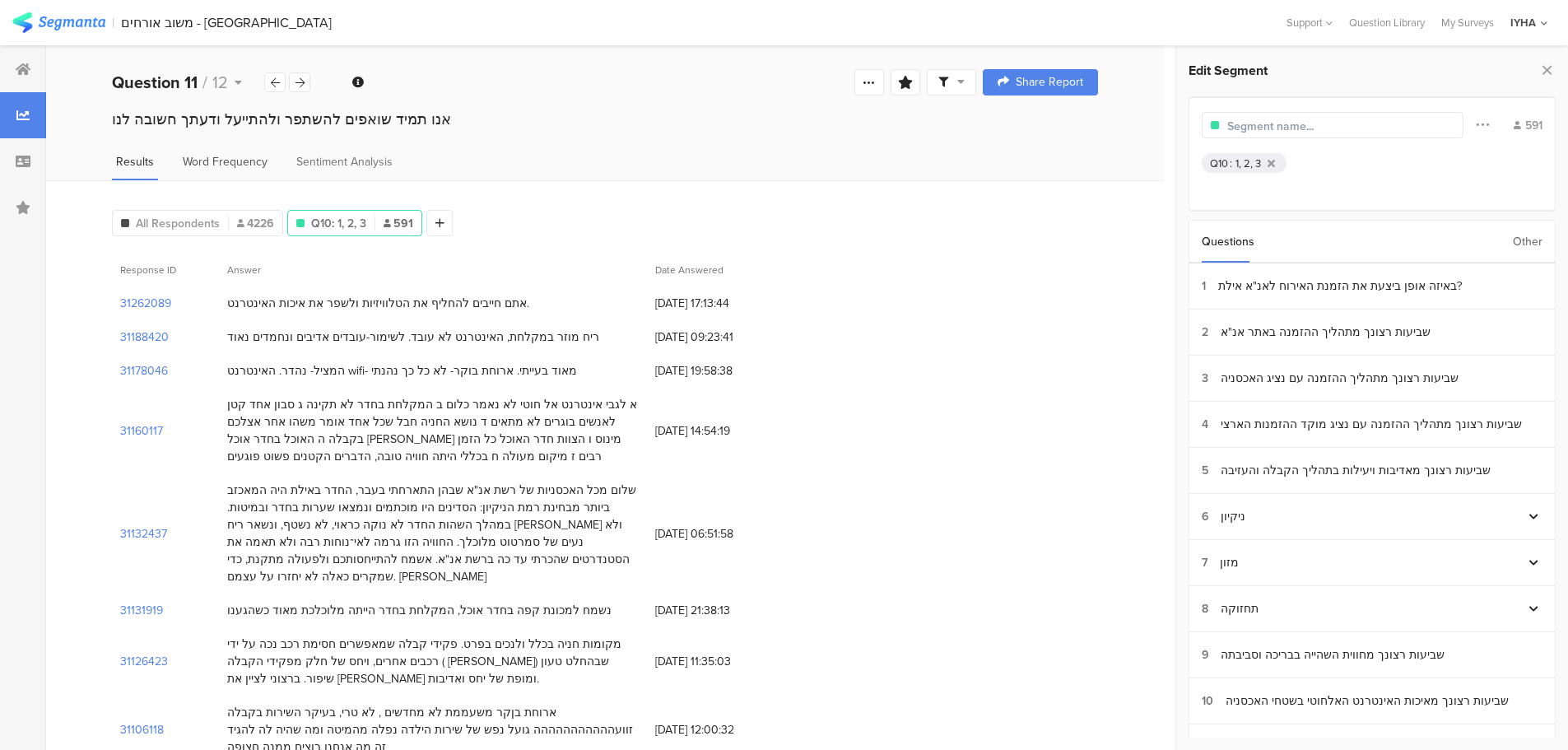
click at [224, 161] on span "Word Frequency" at bounding box center [225, 162] width 85 height 18
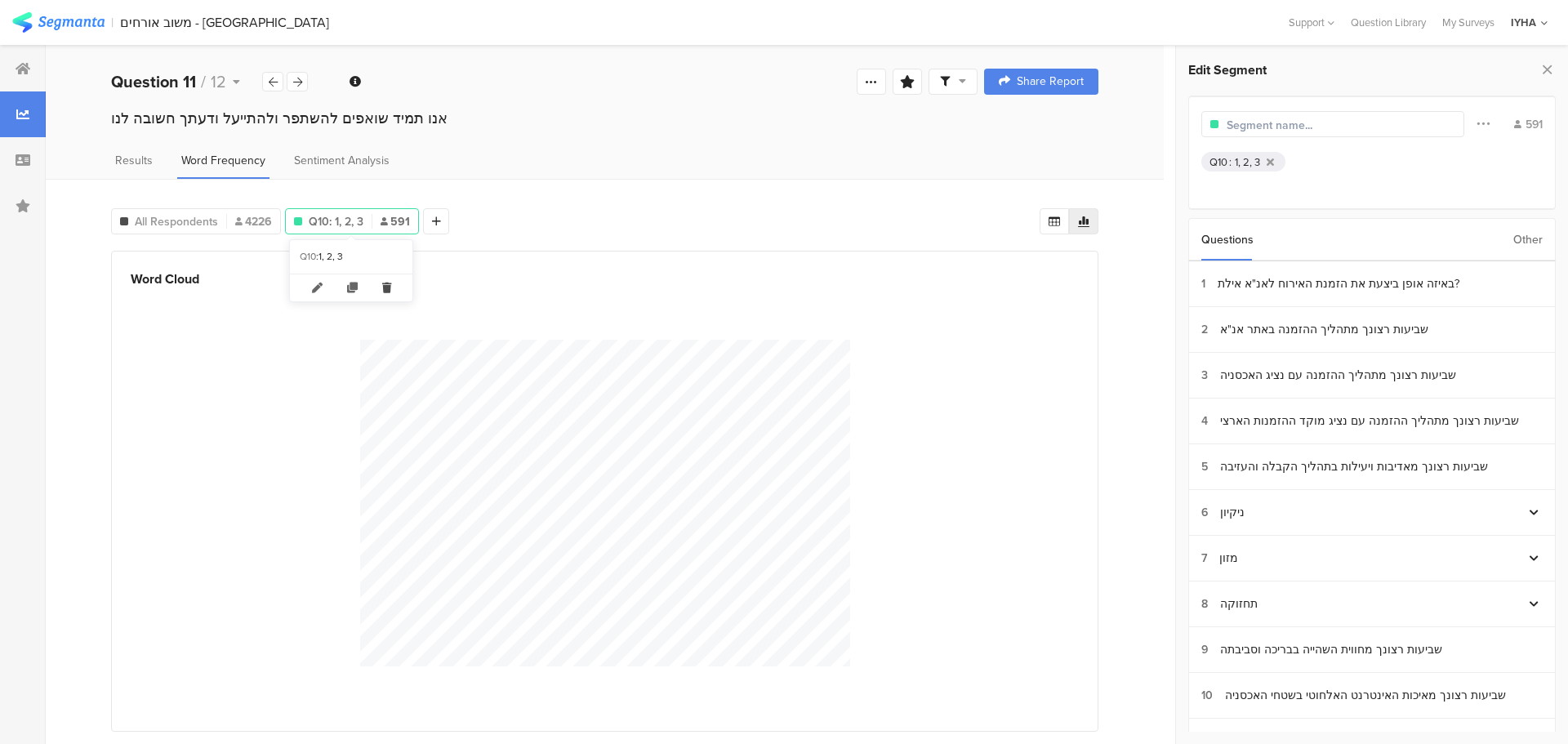
click at [388, 289] on icon at bounding box center [386, 287] width 33 height 27
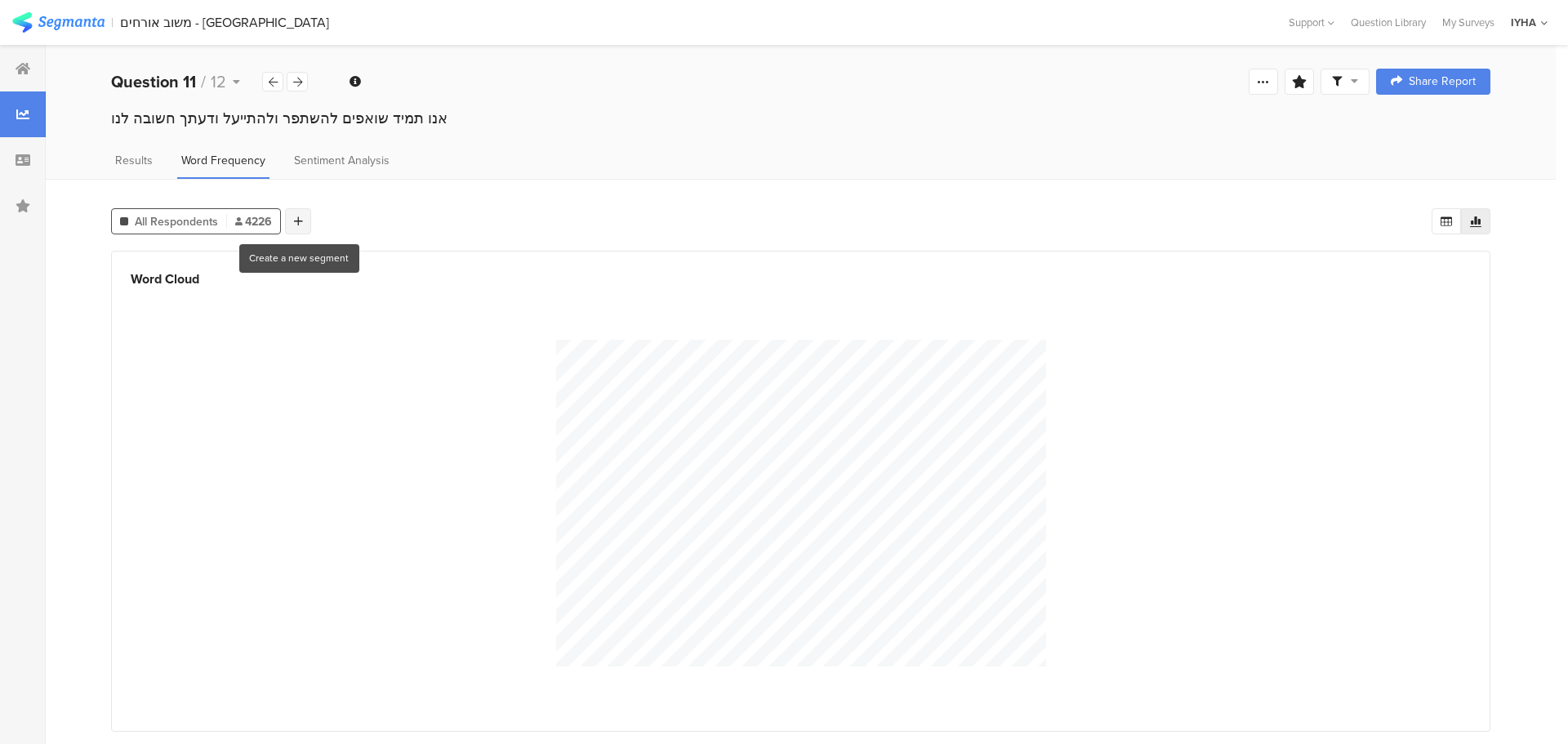
click at [295, 208] on div at bounding box center [298, 221] width 26 height 26
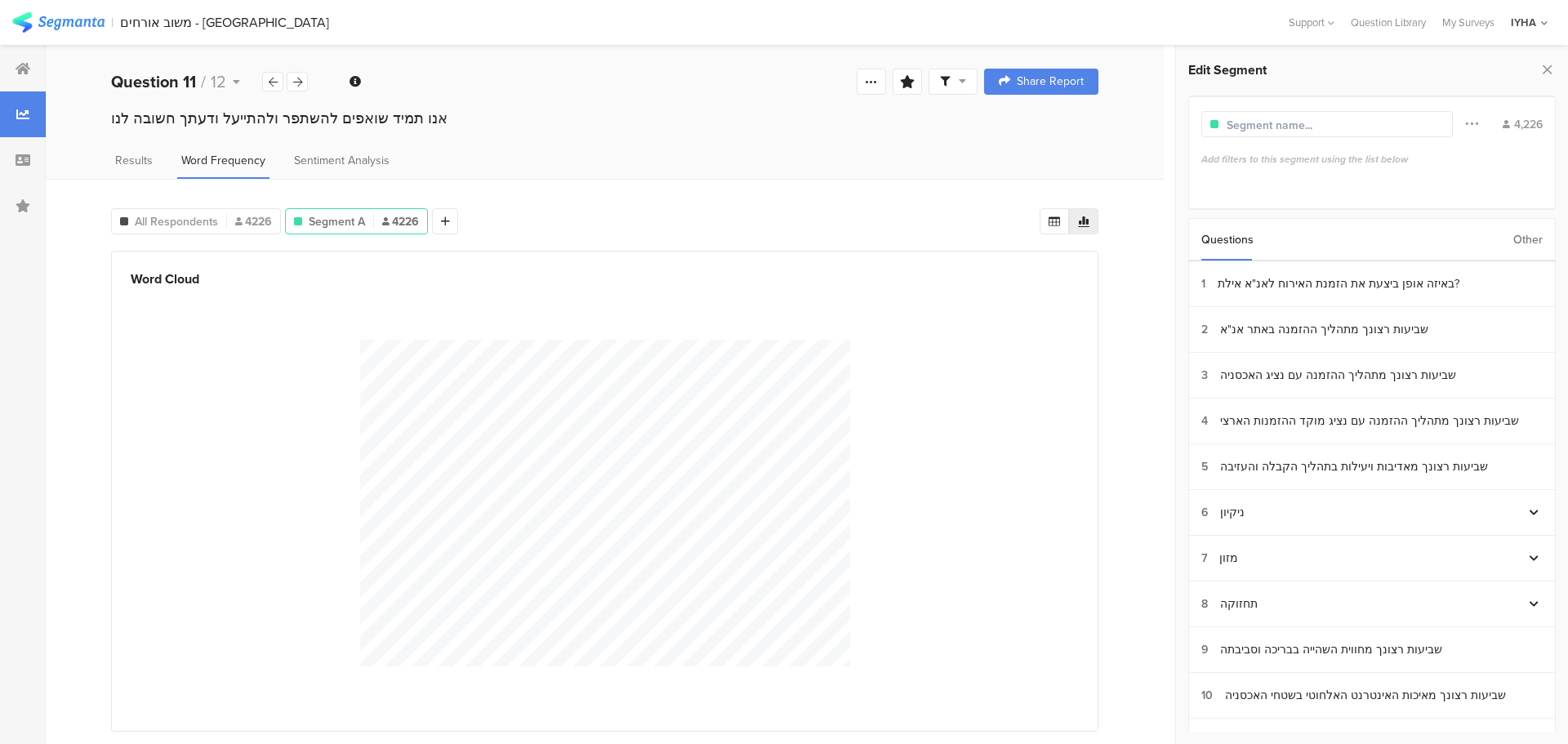
click at [1351, 120] on input "text" at bounding box center [1298, 125] width 142 height 18
type input "אינטרנט"
click at [128, 160] on span "Results" at bounding box center [134, 160] width 38 height 18
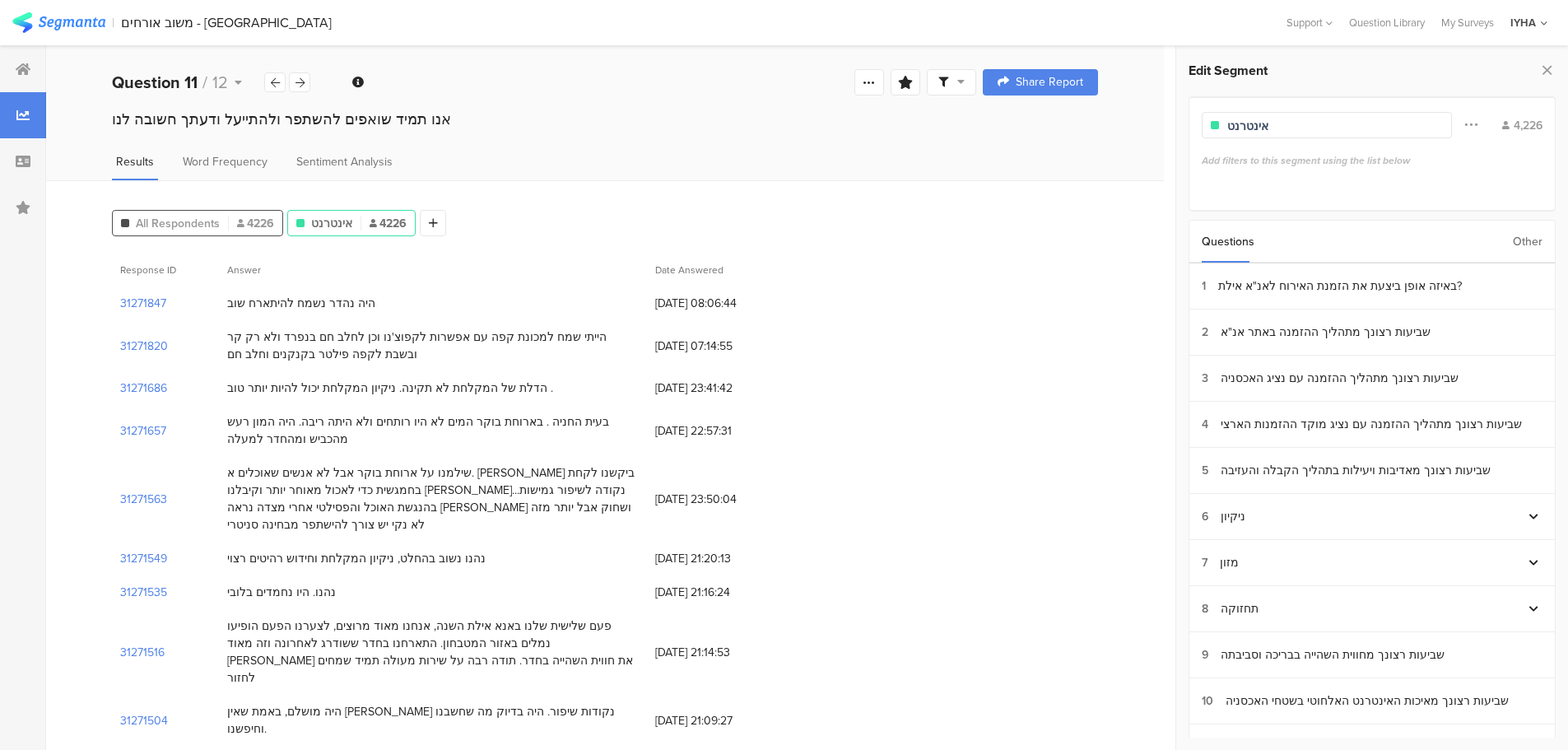
click at [168, 224] on span "All Respondents" at bounding box center [178, 223] width 84 height 18
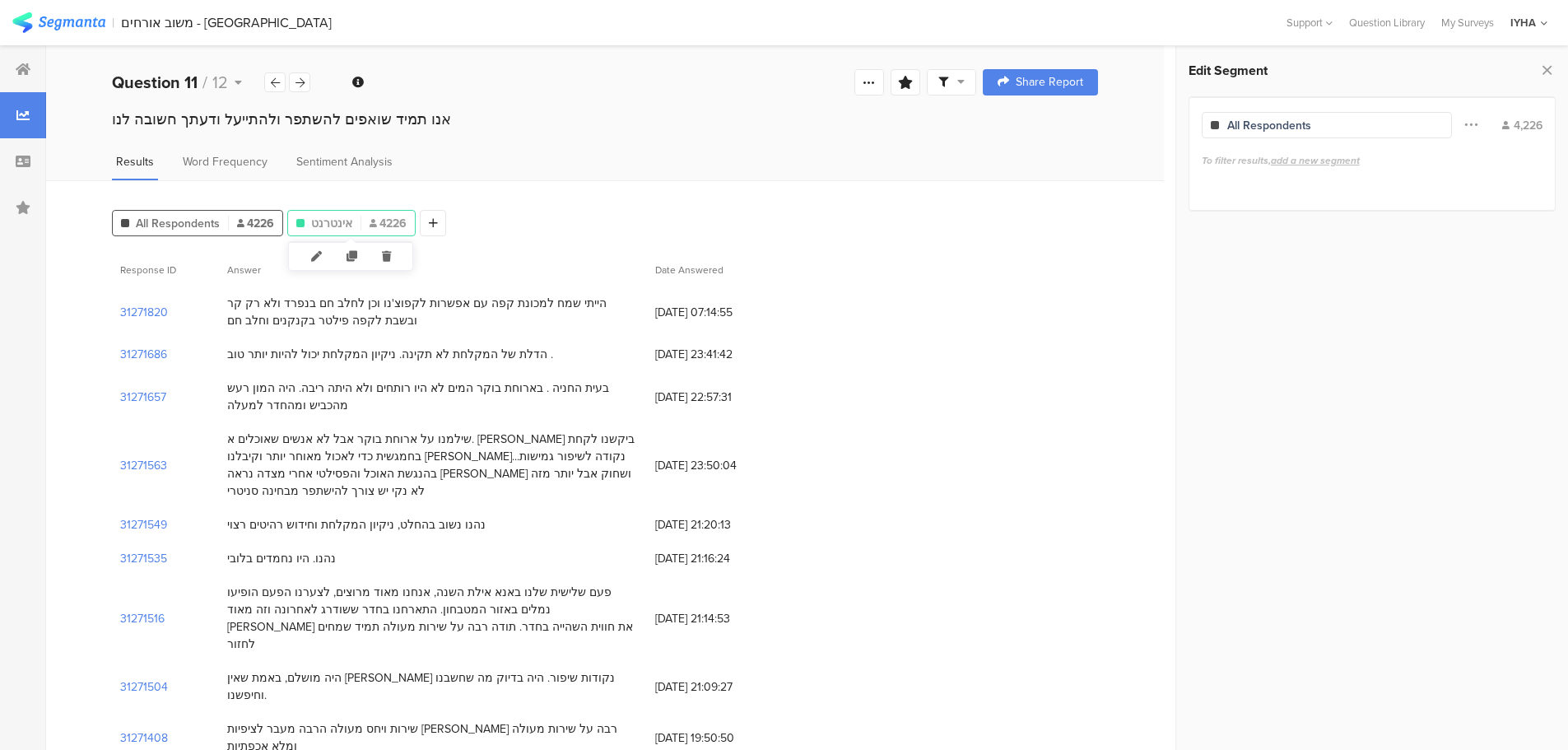
click at [334, 217] on span "אינטרנט" at bounding box center [332, 223] width 41 height 18
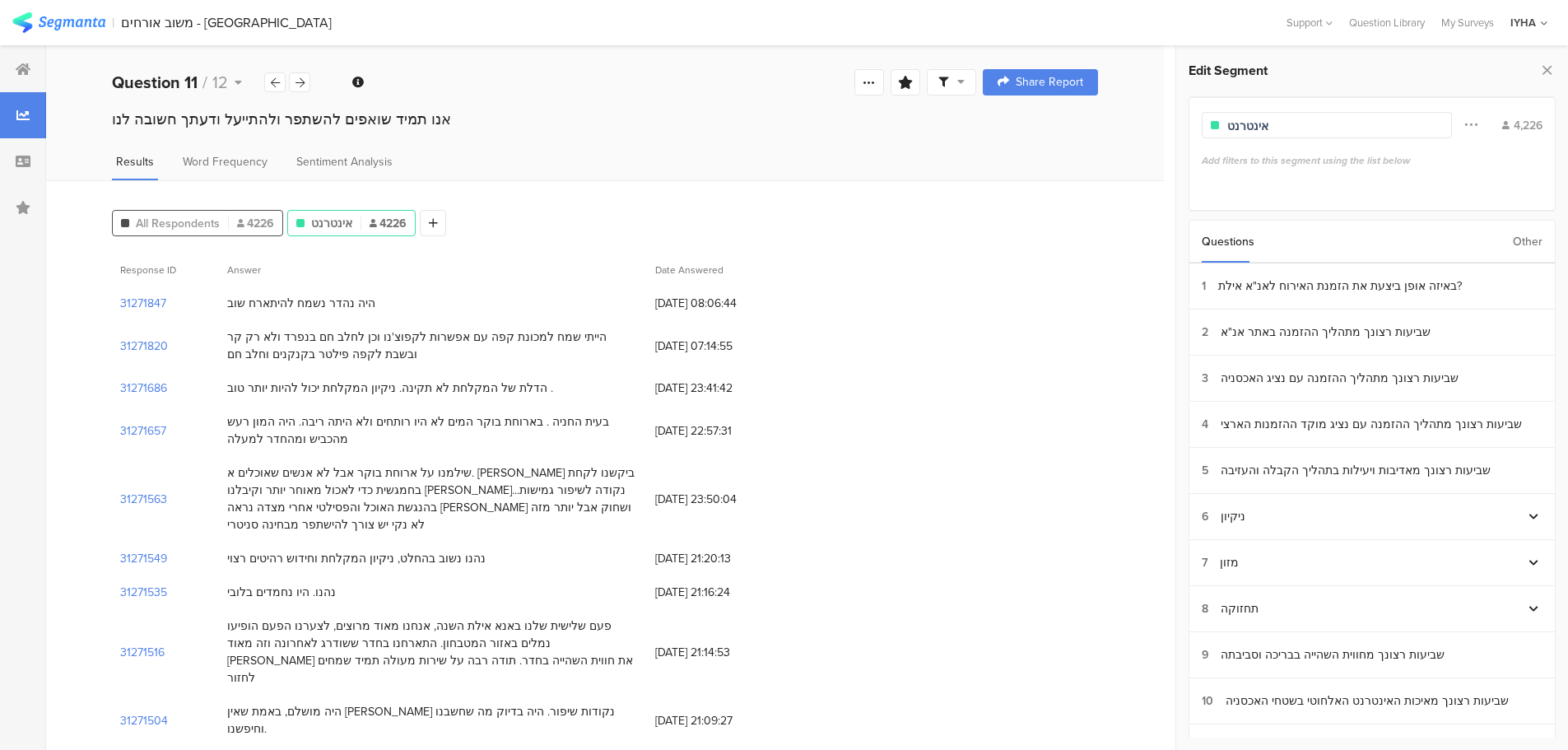
click at [197, 220] on span "All Respondents" at bounding box center [178, 223] width 84 height 18
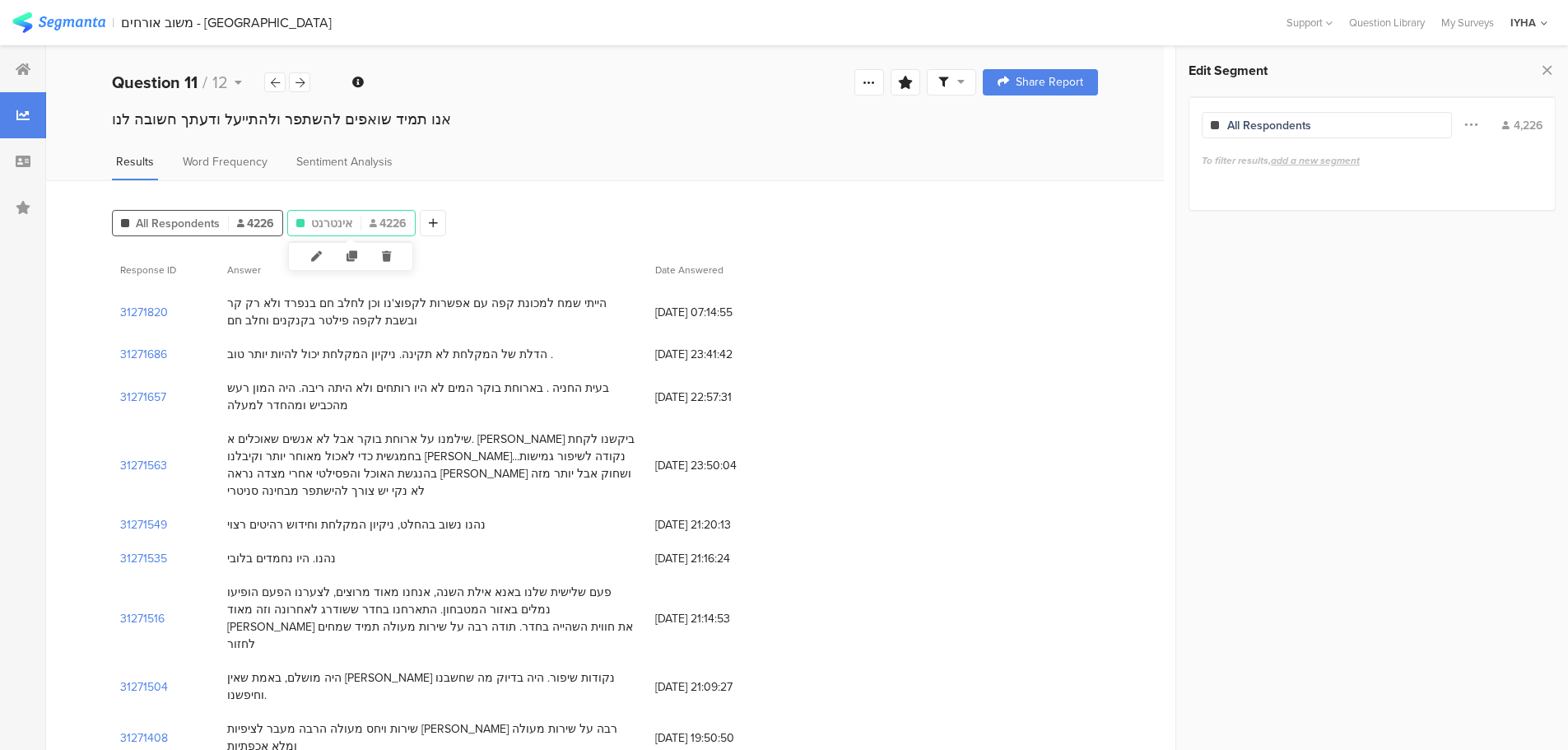
click at [361, 217] on div at bounding box center [361, 223] width 1 height 15
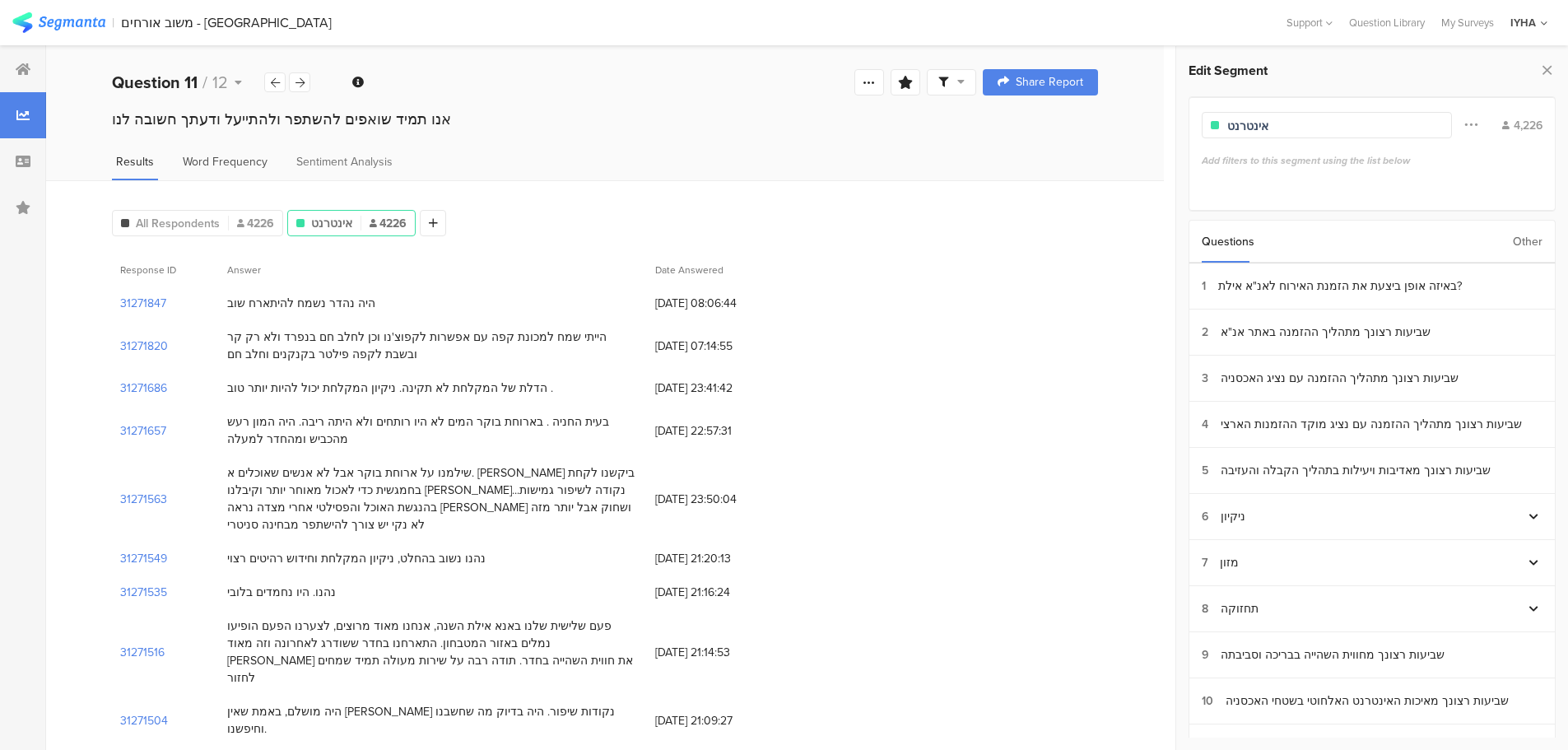
click at [230, 162] on span "Word Frequency" at bounding box center [225, 162] width 85 height 18
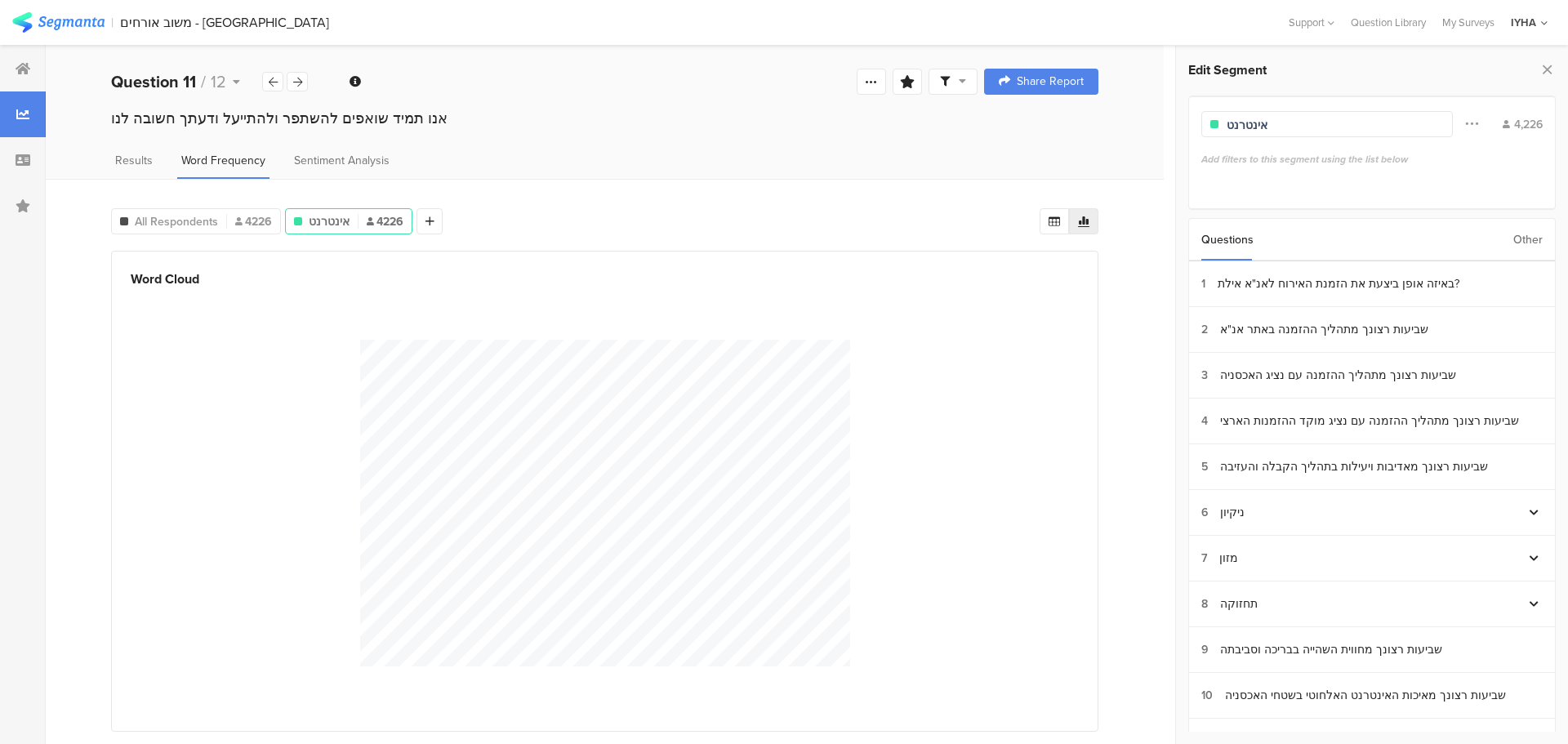
drag, startPoint x: 1275, startPoint y: 124, endPoint x: 1183, endPoint y: 124, distance: 92.0
click at [1183, 124] on div "Edit Segment אינטרנט 4,226 Add filters to this segment using the list below Que…" at bounding box center [1372, 395] width 392 height 698
type input "ק"
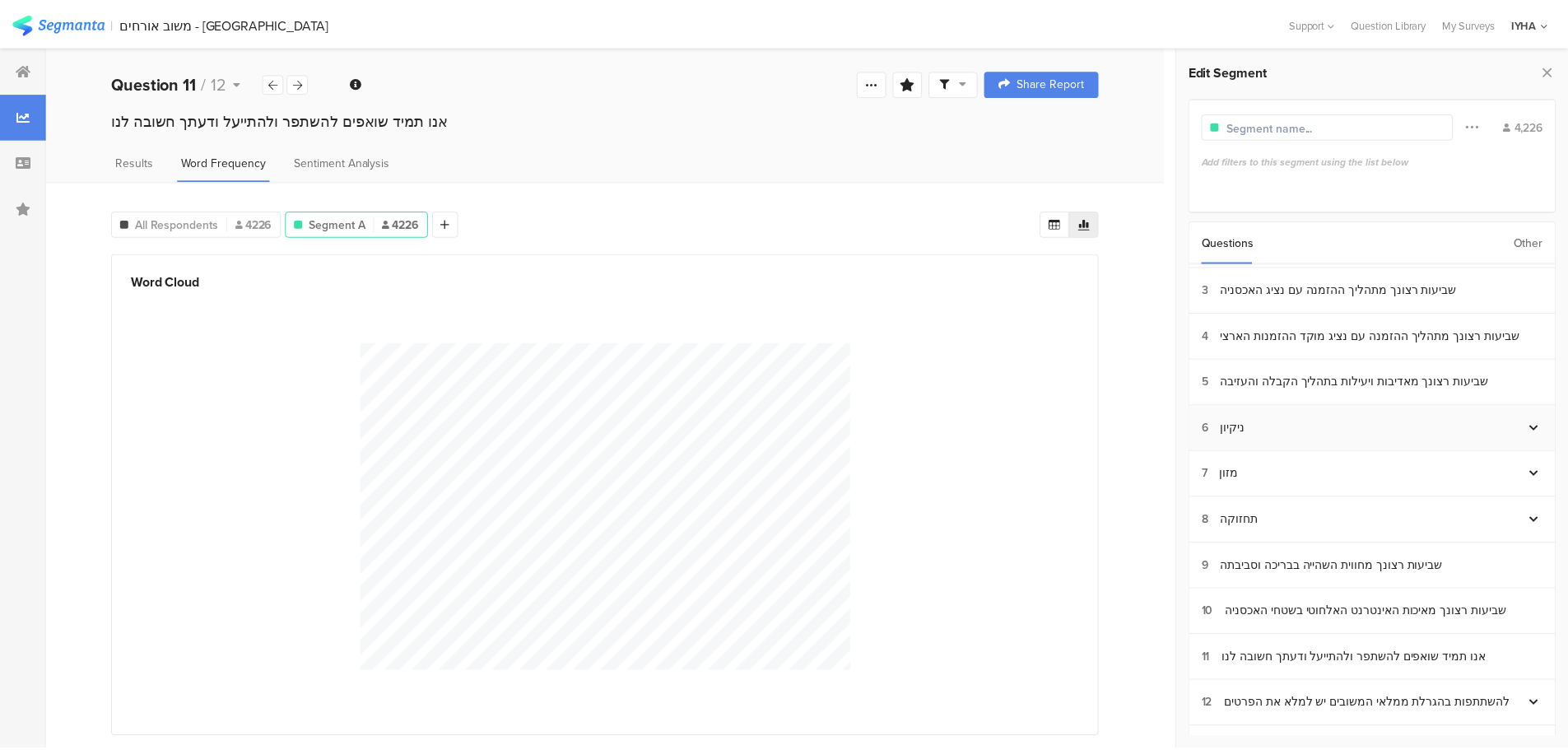
scroll to position [125, 0]
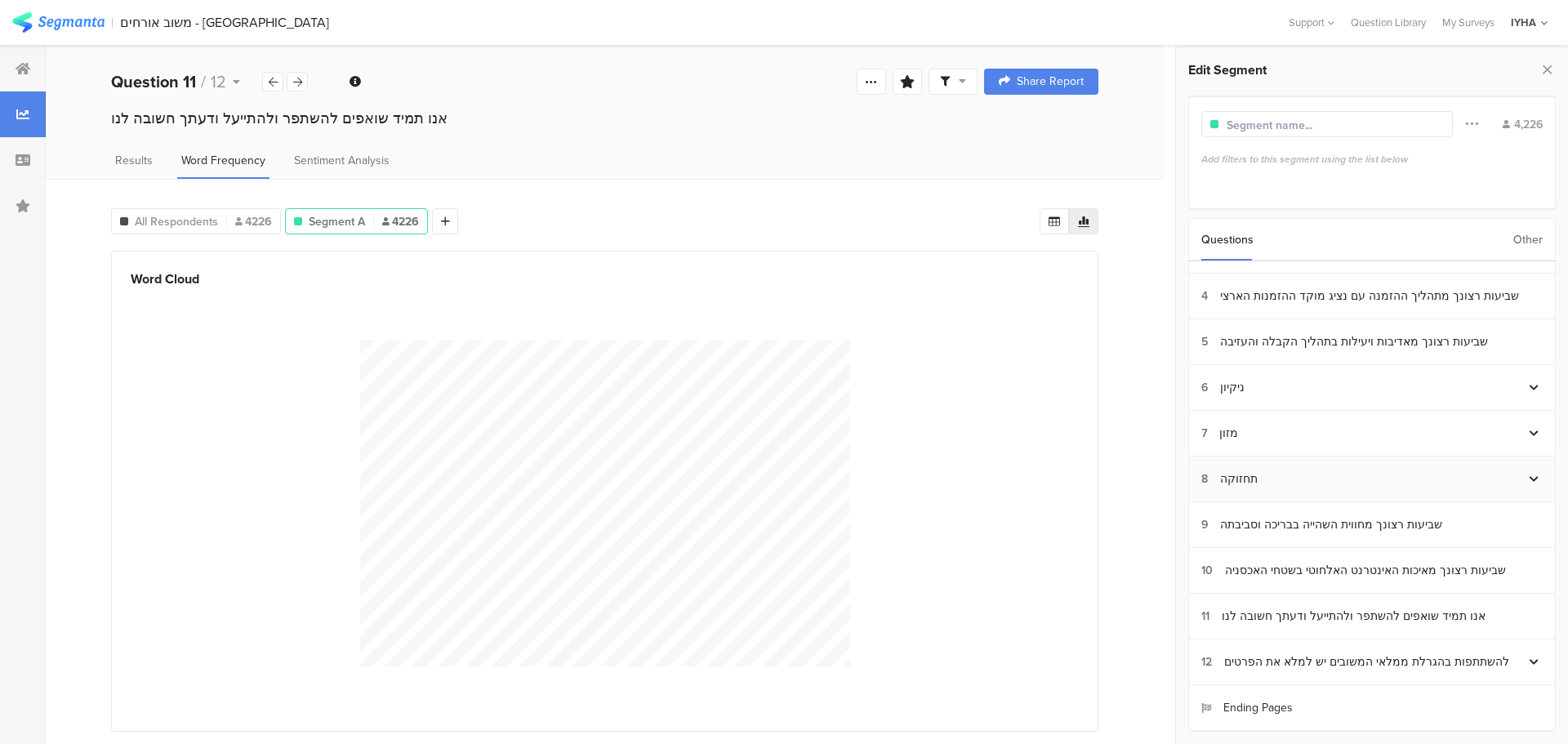
click at [1420, 483] on div "8 תחזוקה" at bounding box center [1362, 478] width 324 height 18
click at [1366, 564] on div "שביעות רצונך מאיכות האינטרנט האלחוטי בשטחי האכסניה" at bounding box center [1365, 570] width 281 height 18
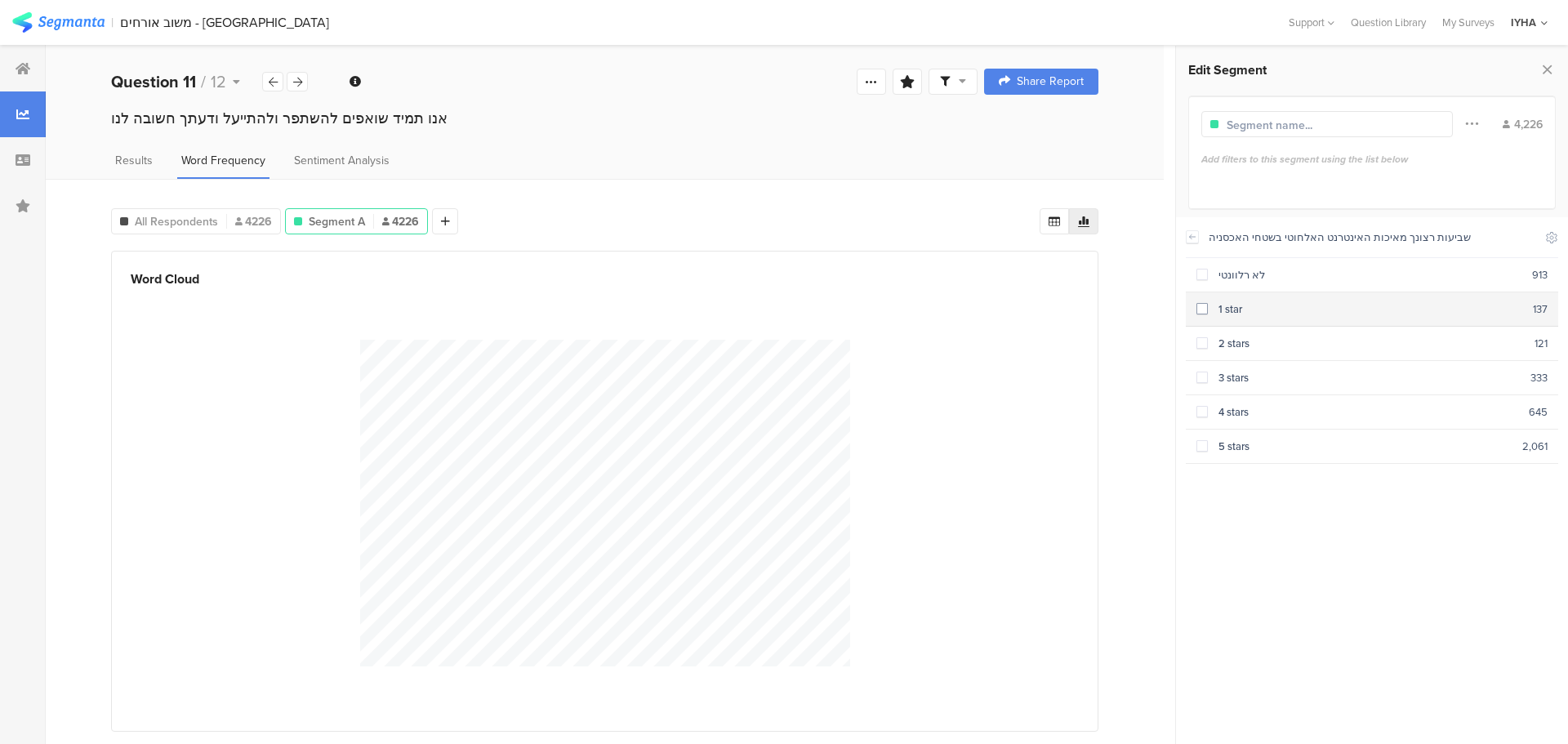
click at [1201, 304] on span at bounding box center [1202, 308] width 11 height 11
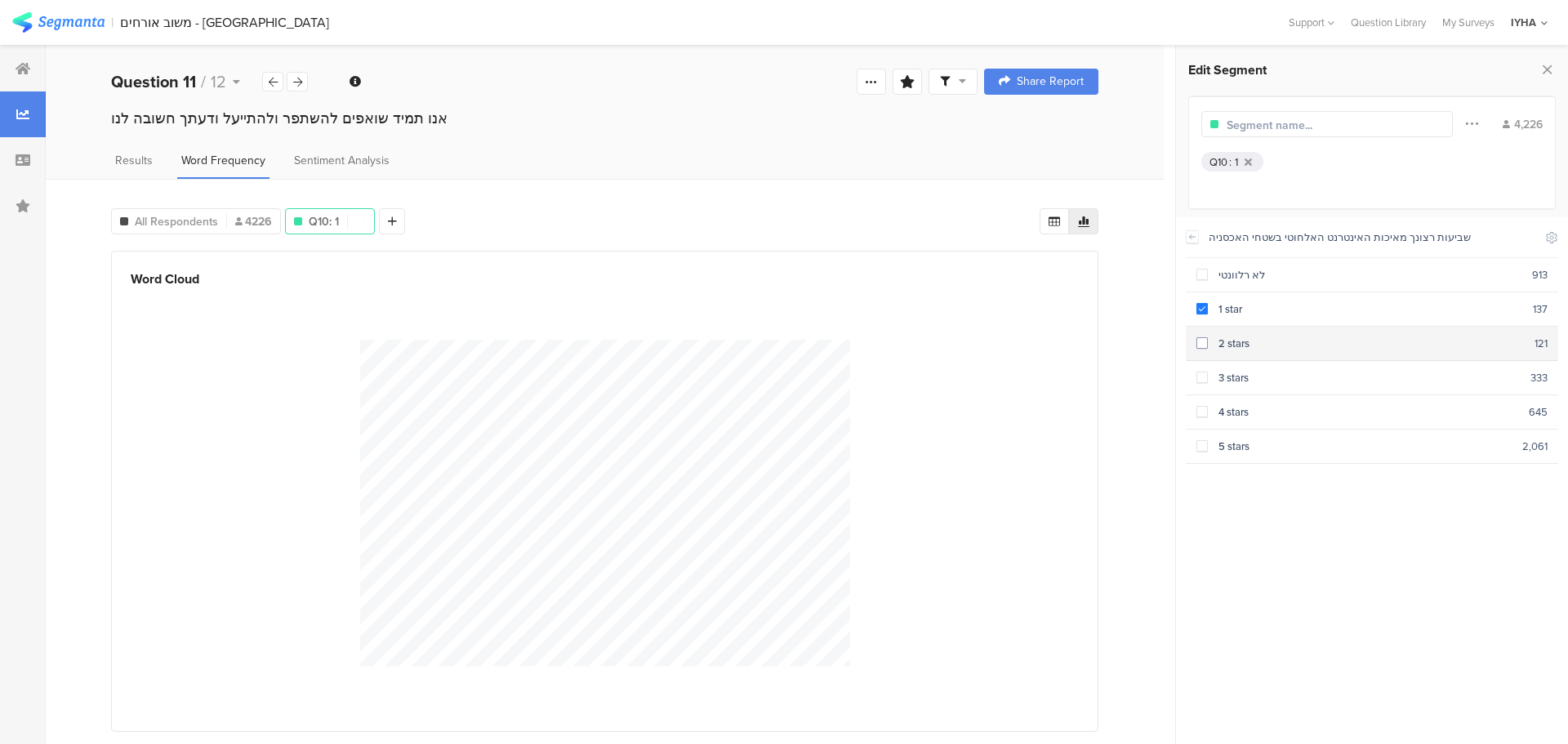
click at [1200, 342] on span at bounding box center [1202, 343] width 11 height 11
click at [1200, 373] on span at bounding box center [1202, 377] width 11 height 11
click at [126, 160] on span "Results" at bounding box center [134, 160] width 38 height 18
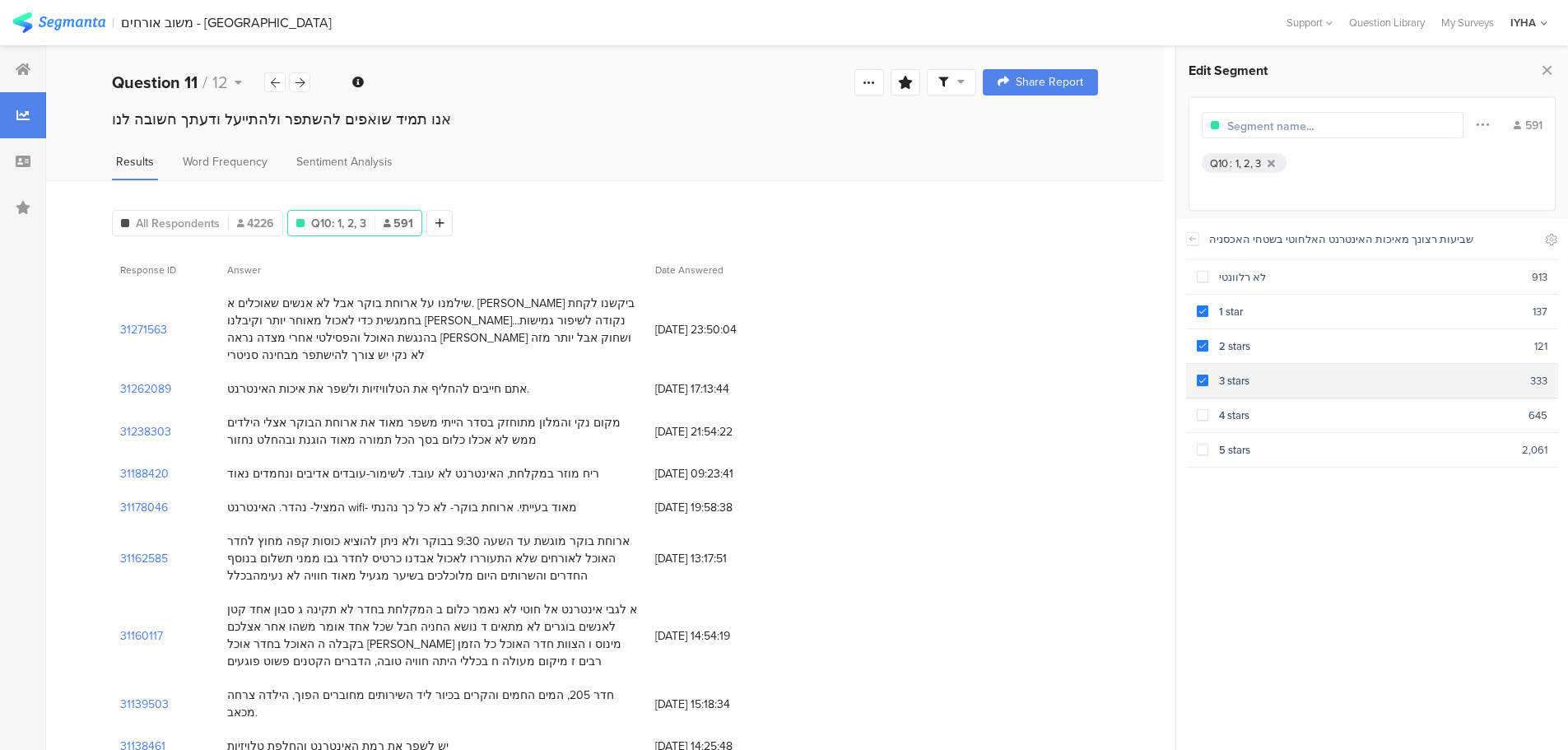
click at [1196, 376] on span at bounding box center [1202, 380] width 11 height 11
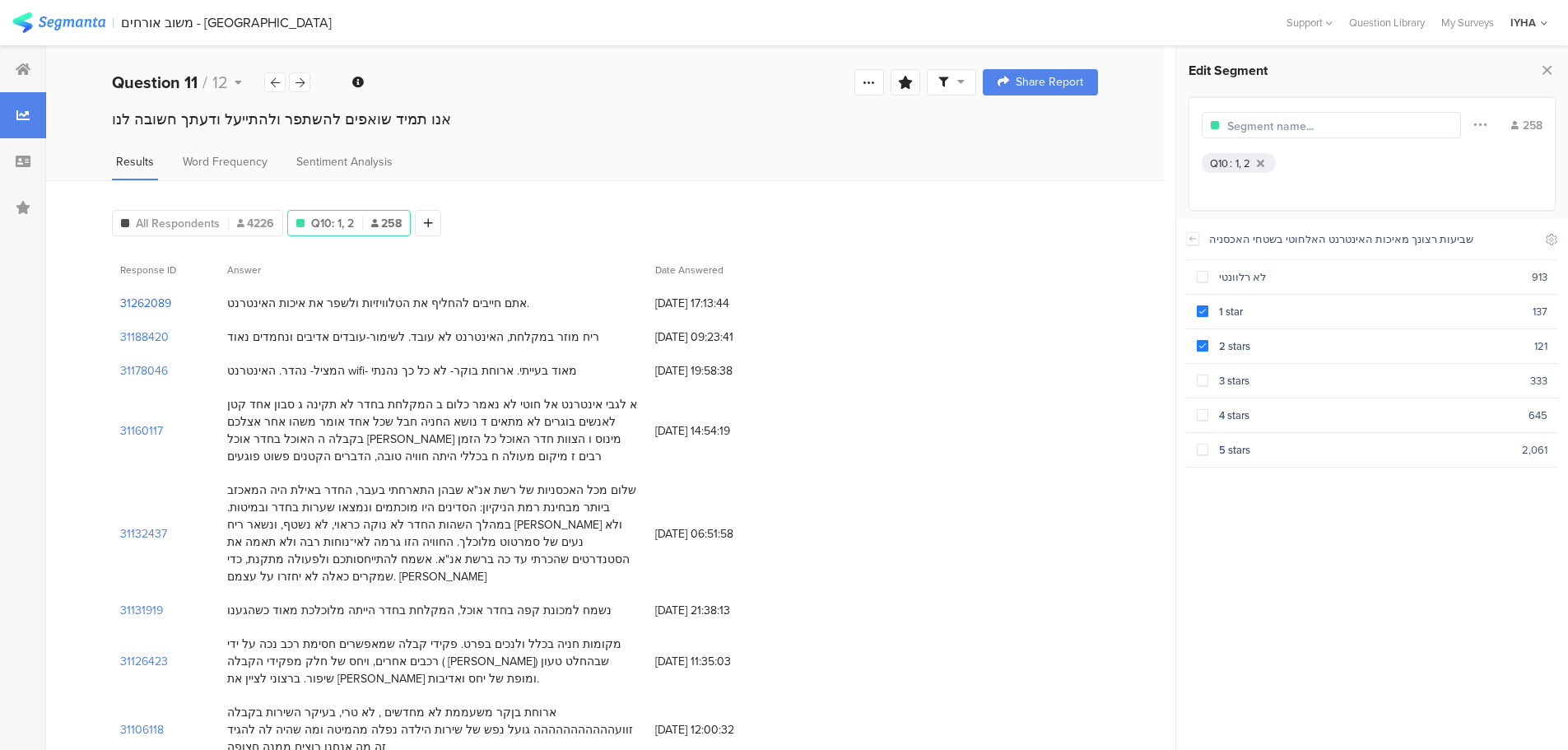
click at [140, 298] on section "31262089" at bounding box center [145, 303] width 51 height 18
click at [139, 336] on section "31188420" at bounding box center [144, 336] width 48 height 18
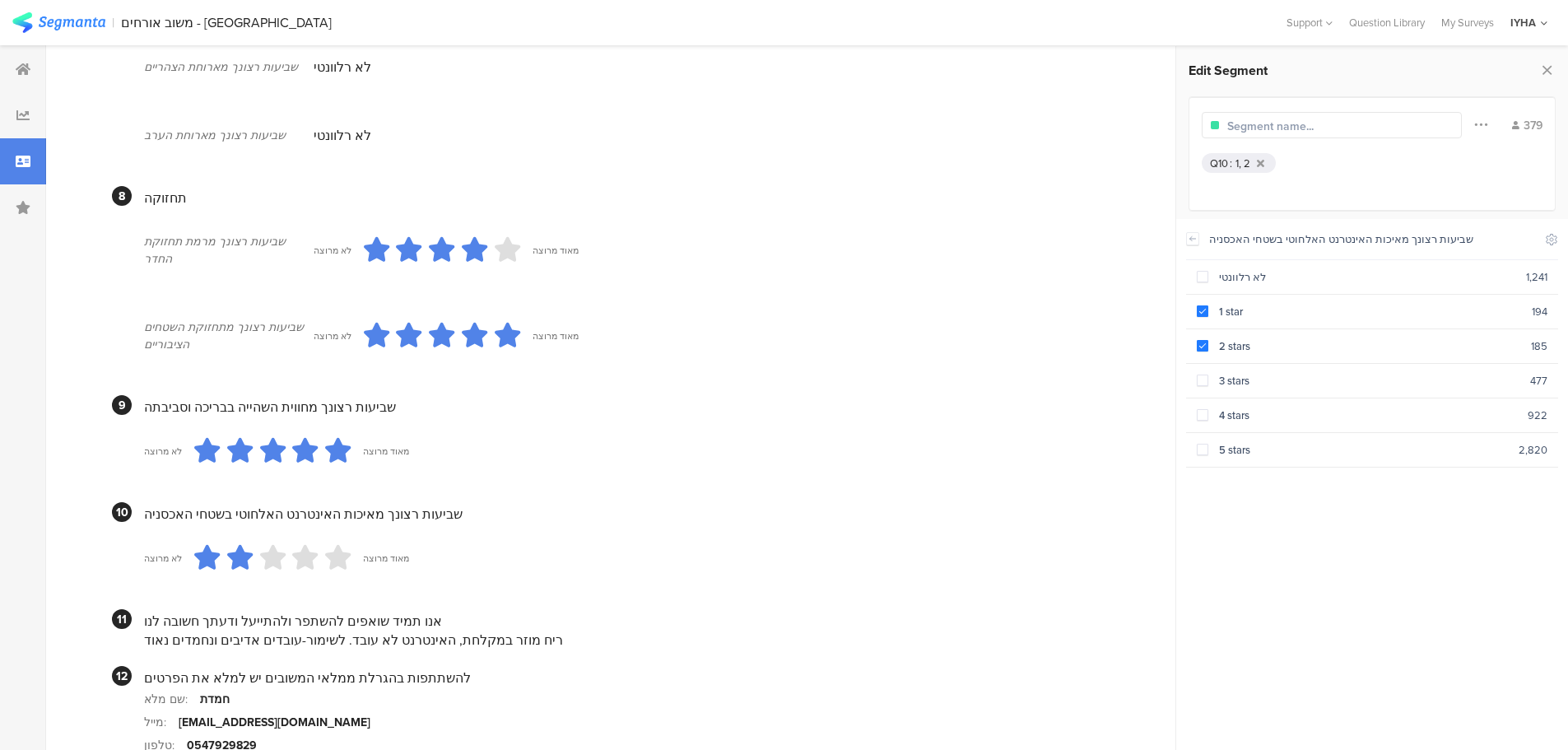
scroll to position [1367, 0]
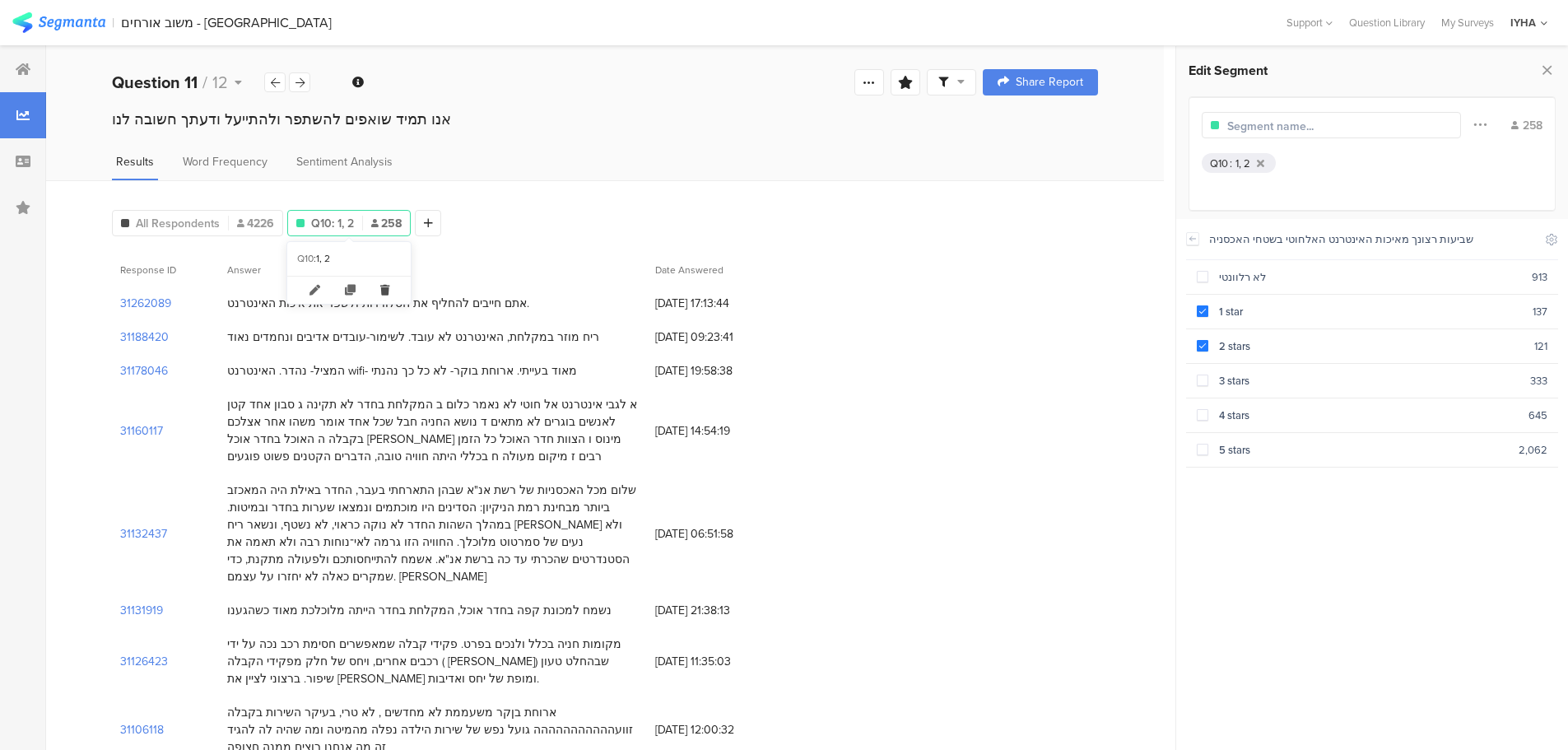
click at [384, 289] on icon at bounding box center [385, 289] width 33 height 27
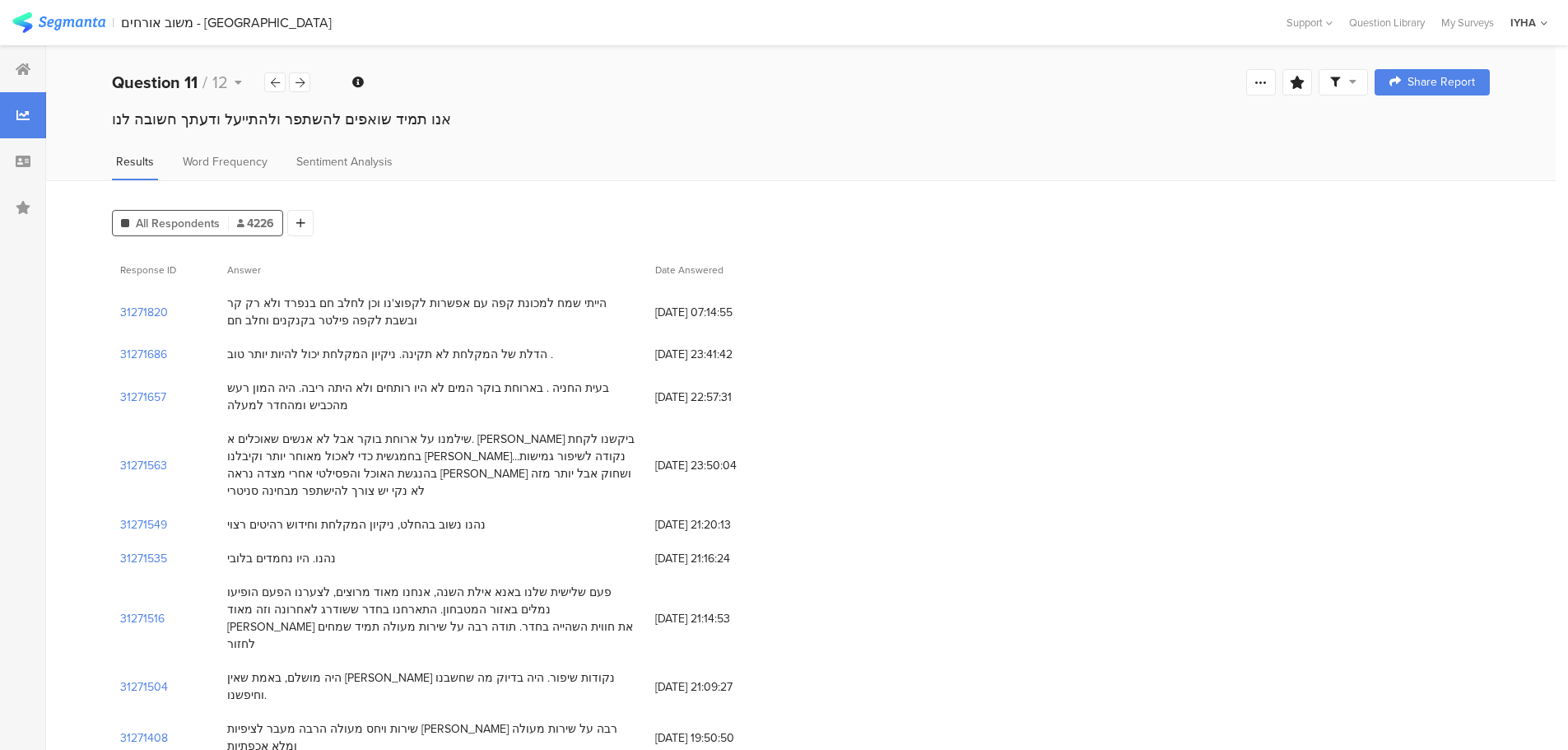
click at [178, 223] on span "All Respondents" at bounding box center [178, 223] width 84 height 18
